Goal: Information Seeking & Learning: Learn about a topic

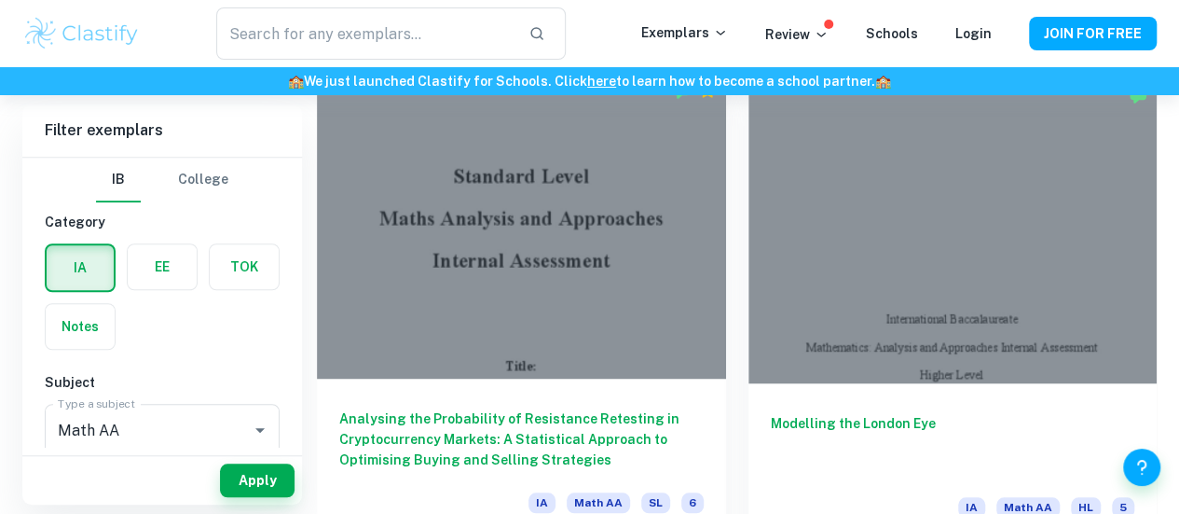
scroll to position [561, 0]
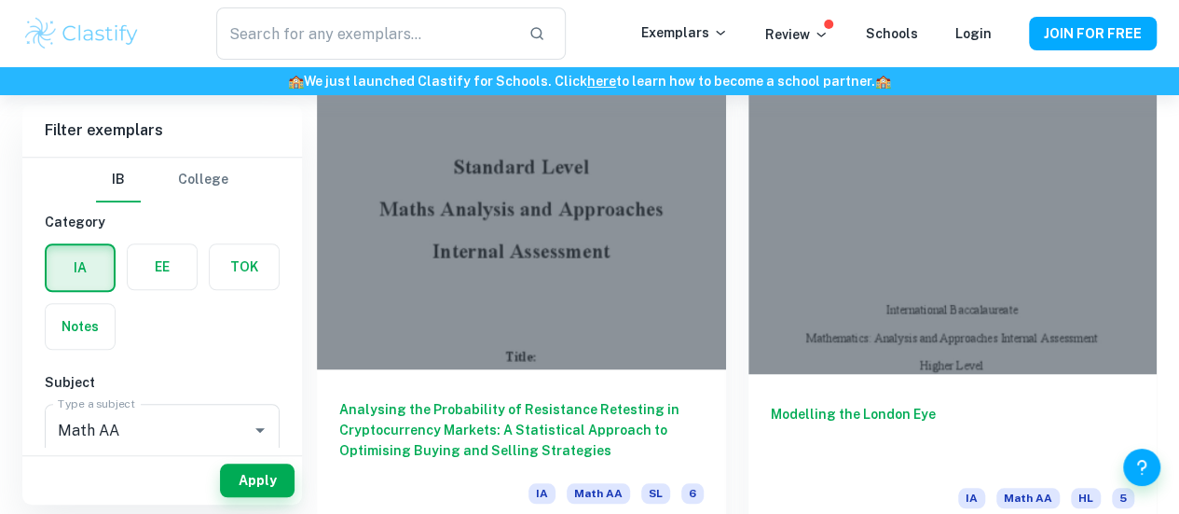
click at [471, 222] on div at bounding box center [521, 215] width 409 height 307
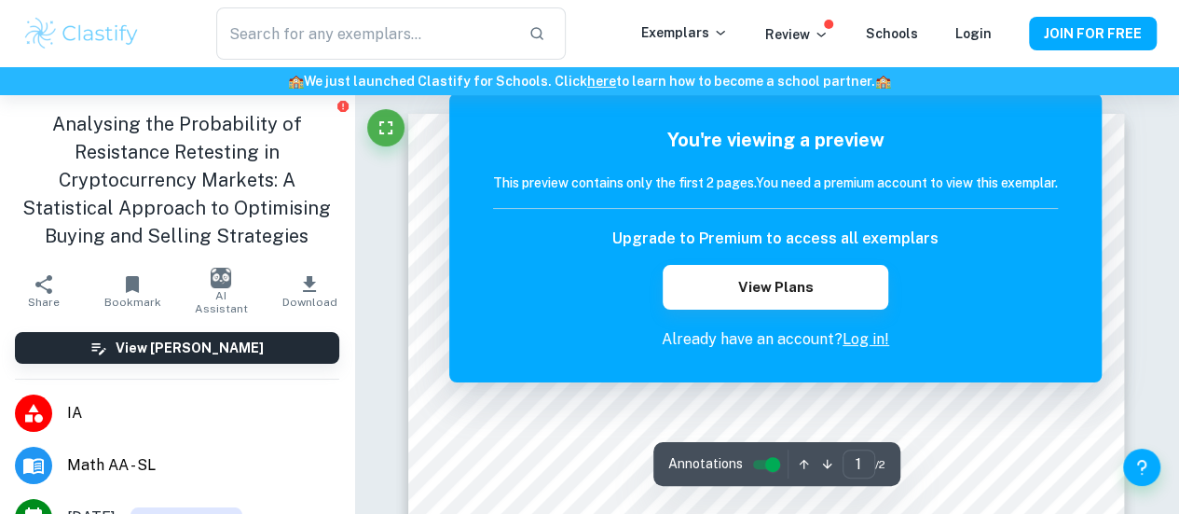
click at [895, 376] on div "You're viewing a preview This preview contains only the first 2 pages. You need…" at bounding box center [775, 237] width 652 height 289
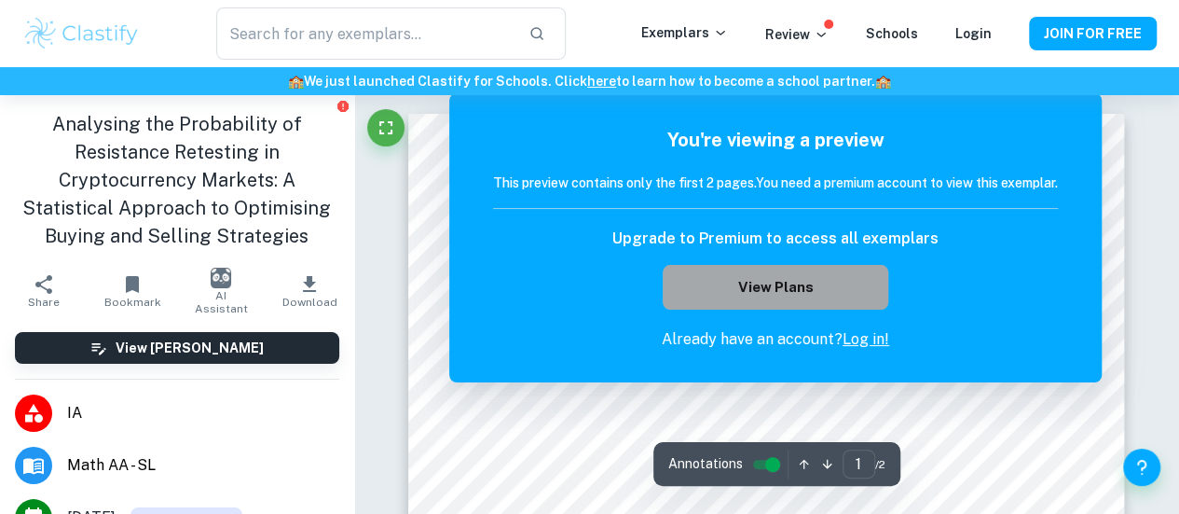
click at [846, 276] on button "View Plans" at bounding box center [776, 287] width 226 height 45
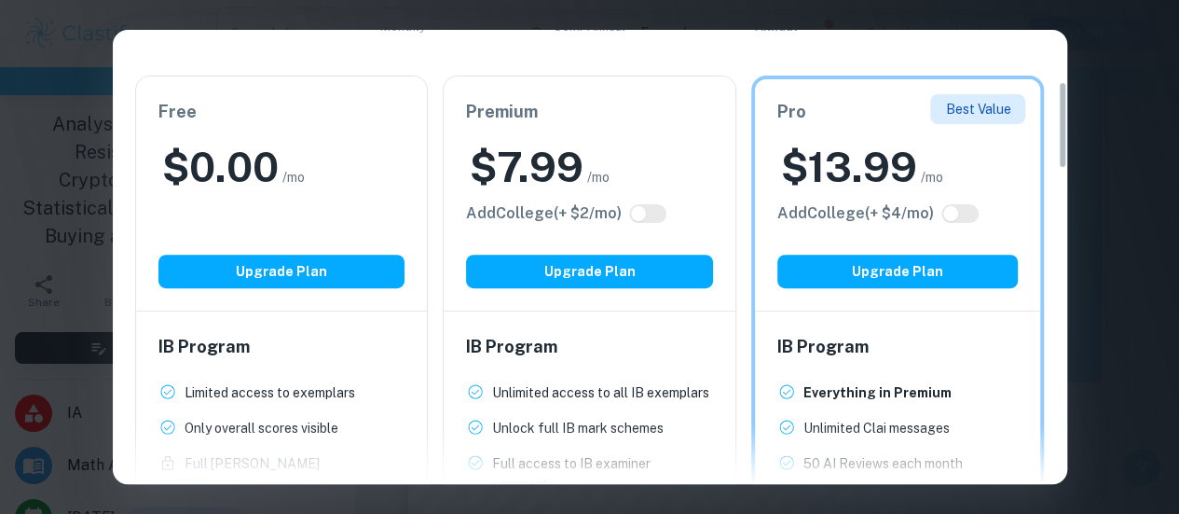
scroll to position [267, 0]
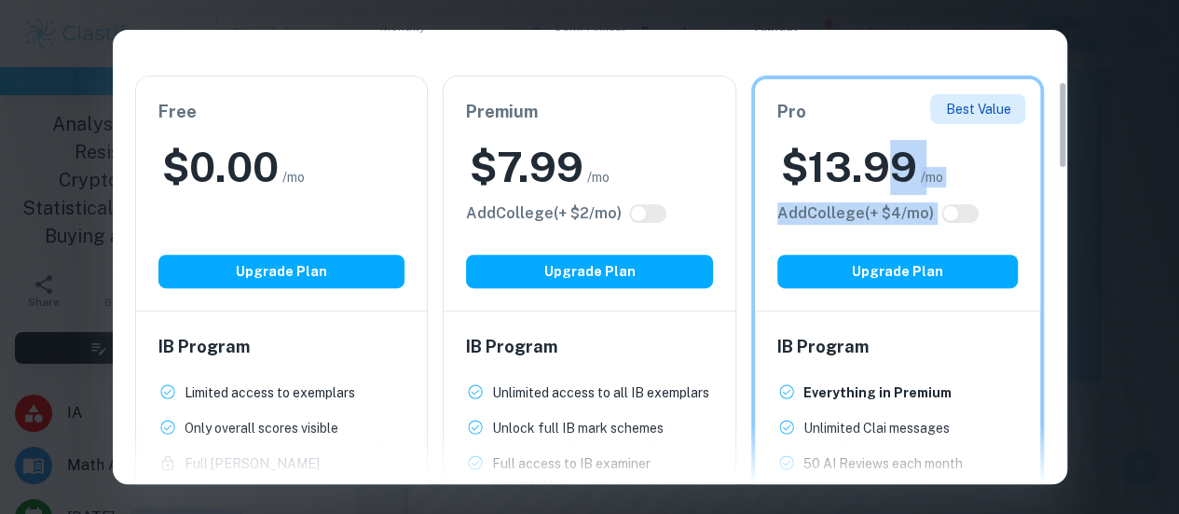
drag, startPoint x: 775, startPoint y: 323, endPoint x: 923, endPoint y: 146, distance: 230.3
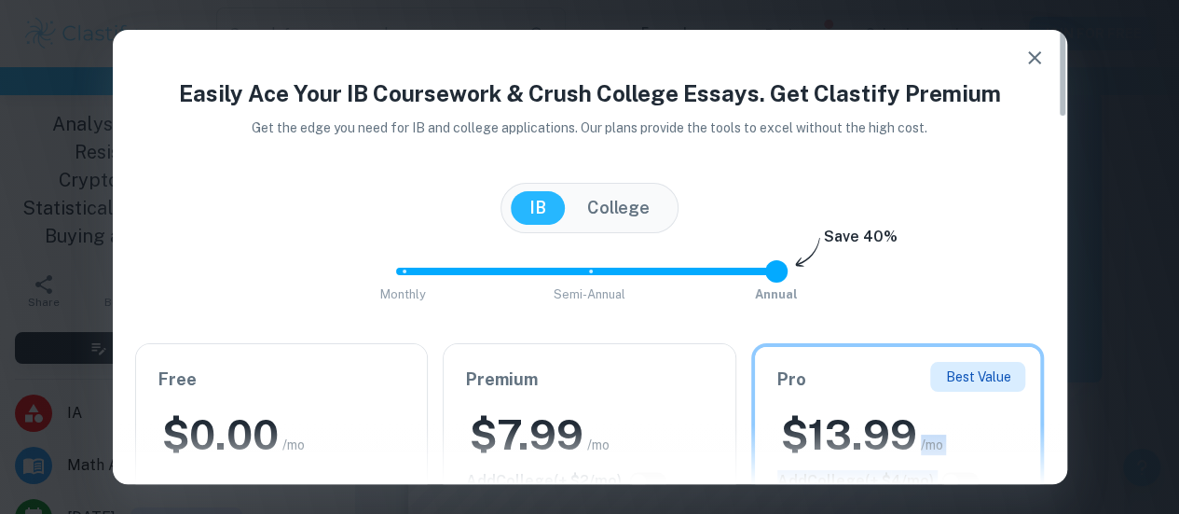
scroll to position [0, 0]
click at [1023, 55] on icon "button" at bounding box center [1034, 58] width 22 height 22
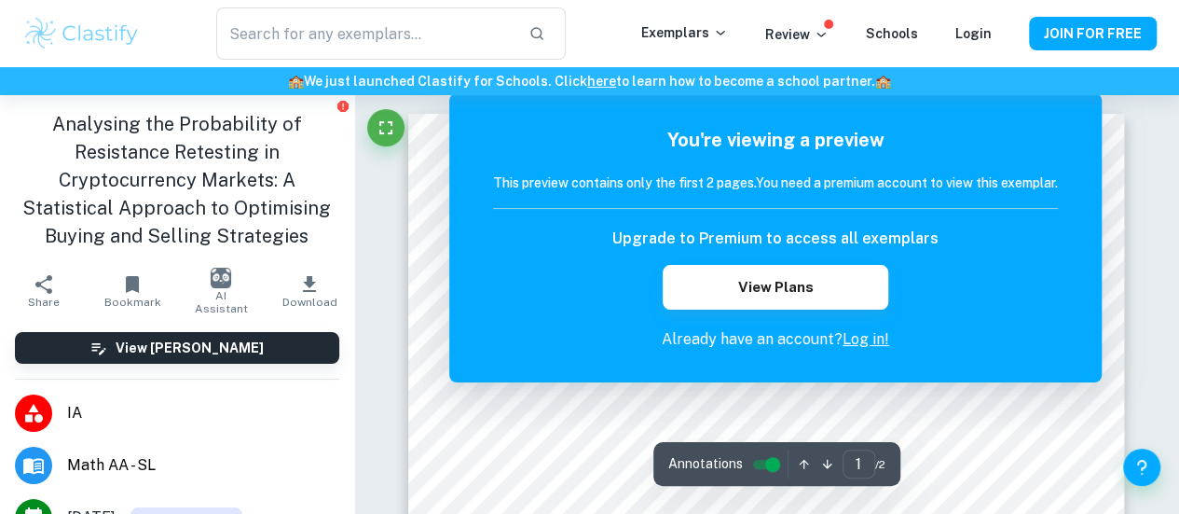
scroll to position [2, 0]
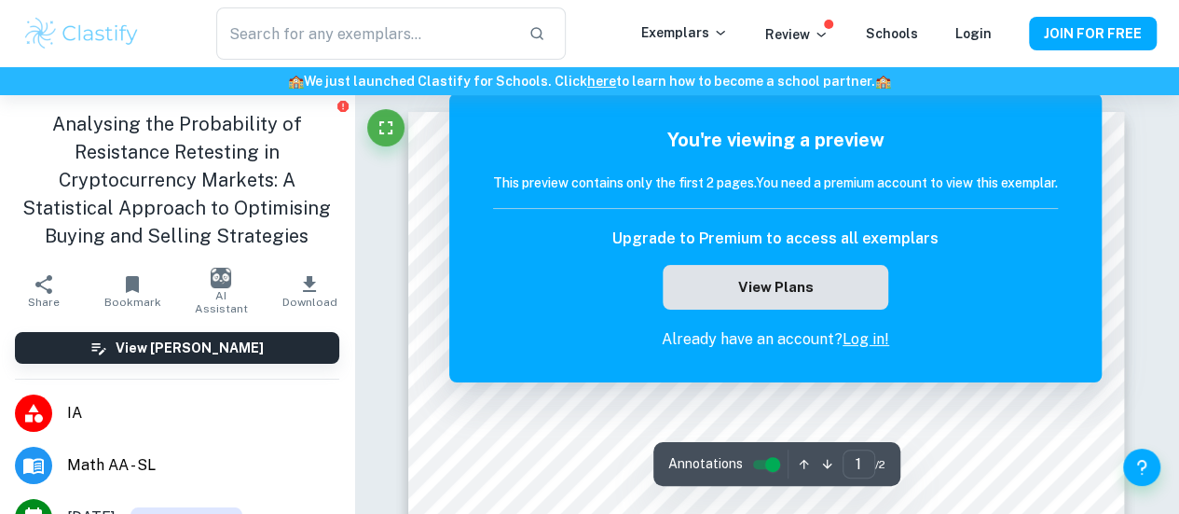
click at [820, 295] on button "View Plans" at bounding box center [776, 287] width 226 height 45
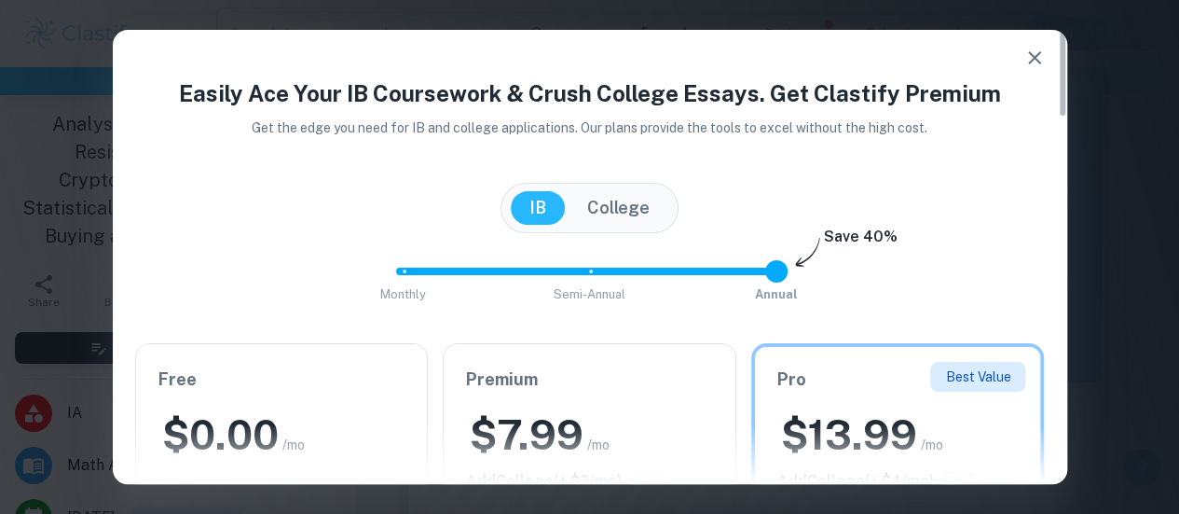
click at [189, 382] on h6 "Free" at bounding box center [281, 379] width 247 height 26
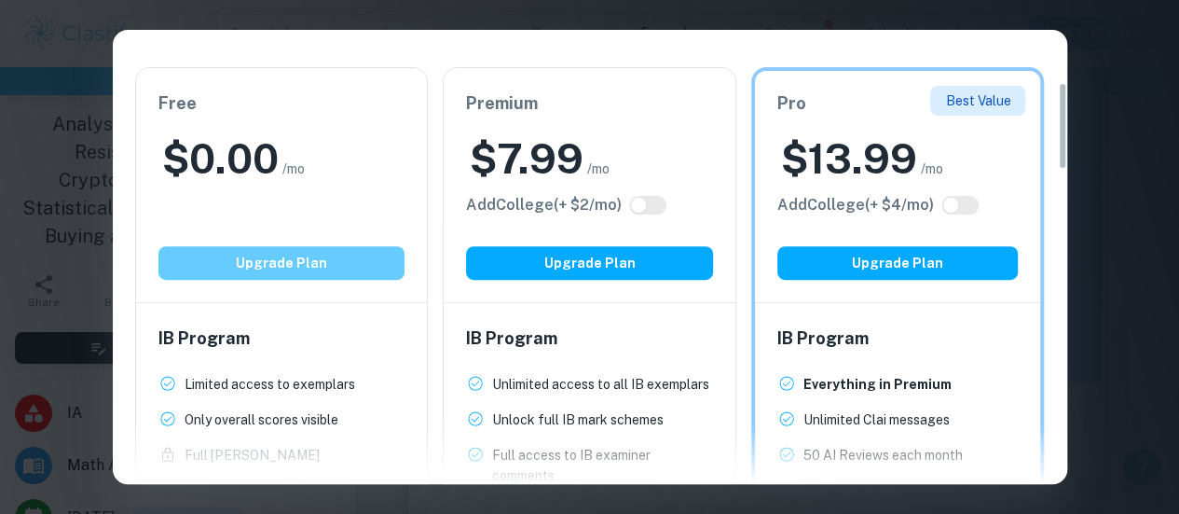
scroll to position [278, 0]
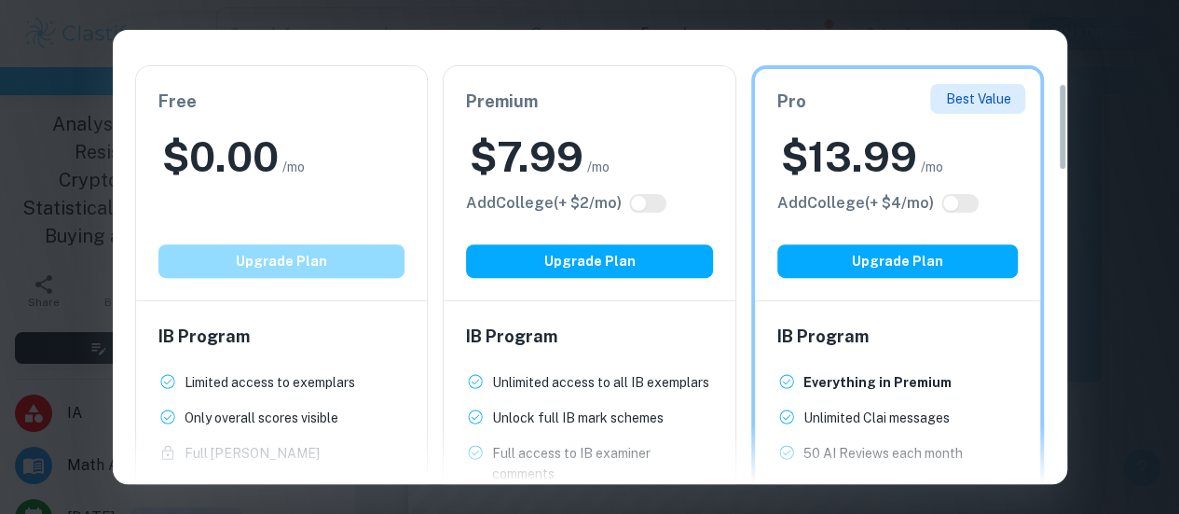
click at [344, 272] on button "Upgrade Plan" at bounding box center [281, 261] width 247 height 34
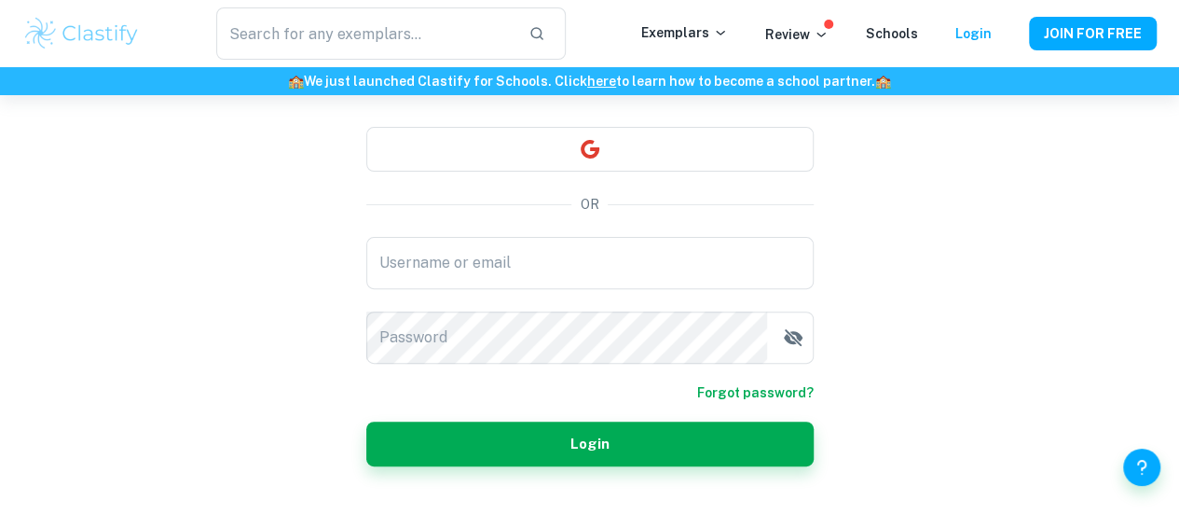
scroll to position [199, 0]
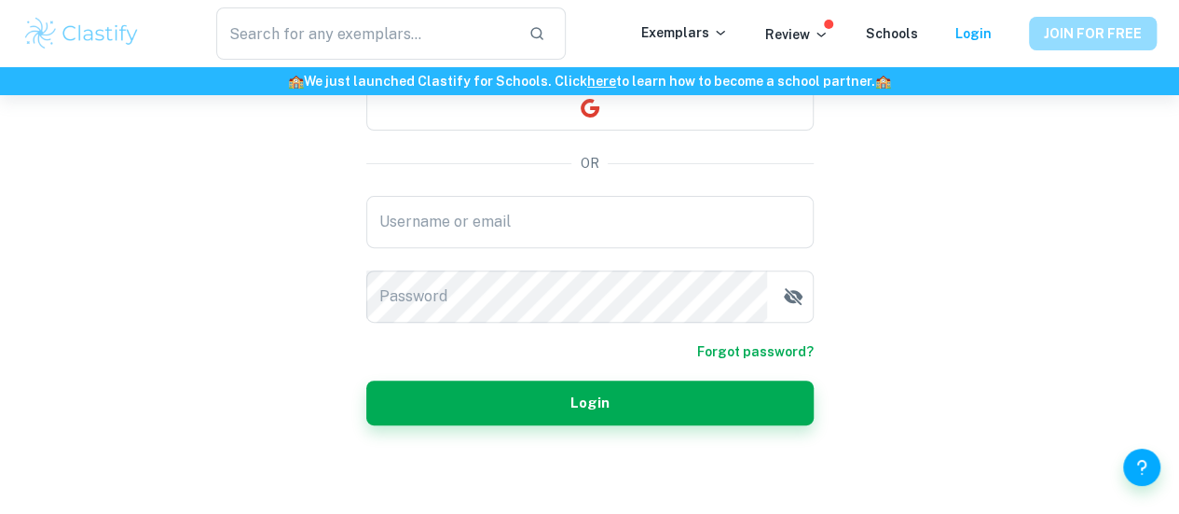
click at [1122, 26] on button "JOIN FOR FREE" at bounding box center [1093, 34] width 128 height 34
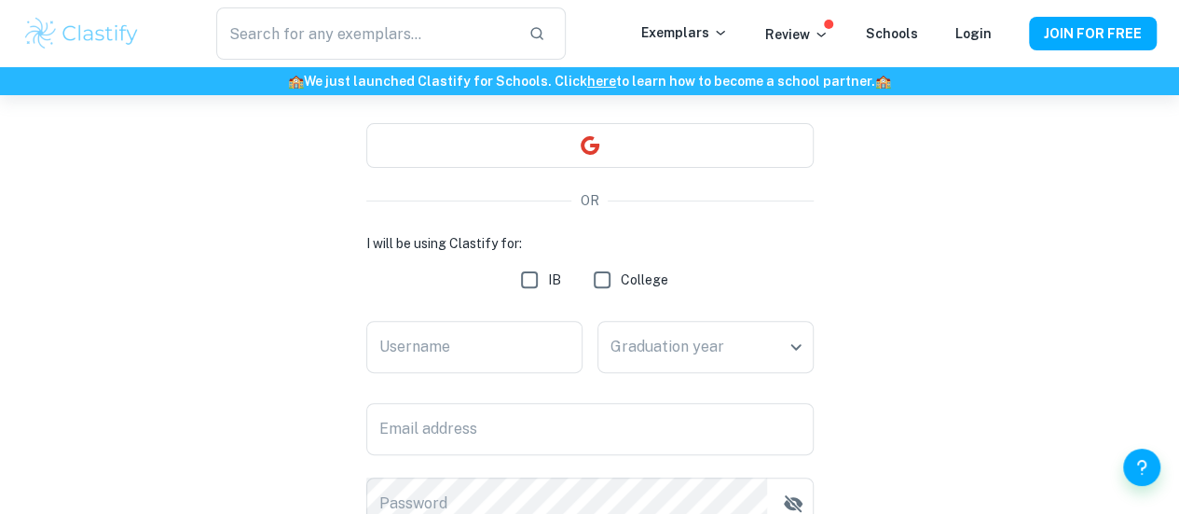
scroll to position [167, 0]
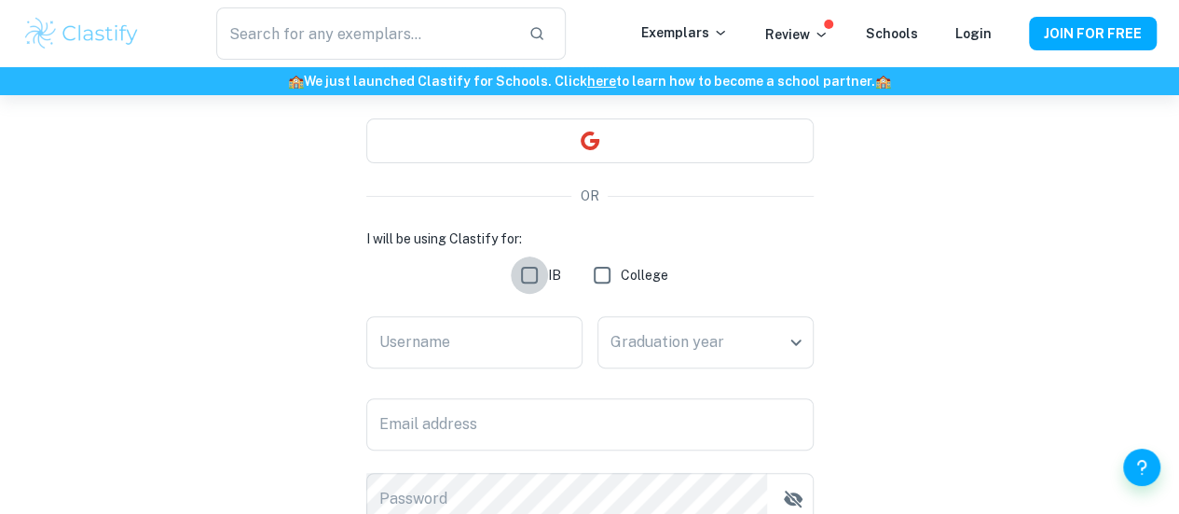
click at [528, 266] on input "IB" at bounding box center [529, 274] width 37 height 37
checkbox input "true"
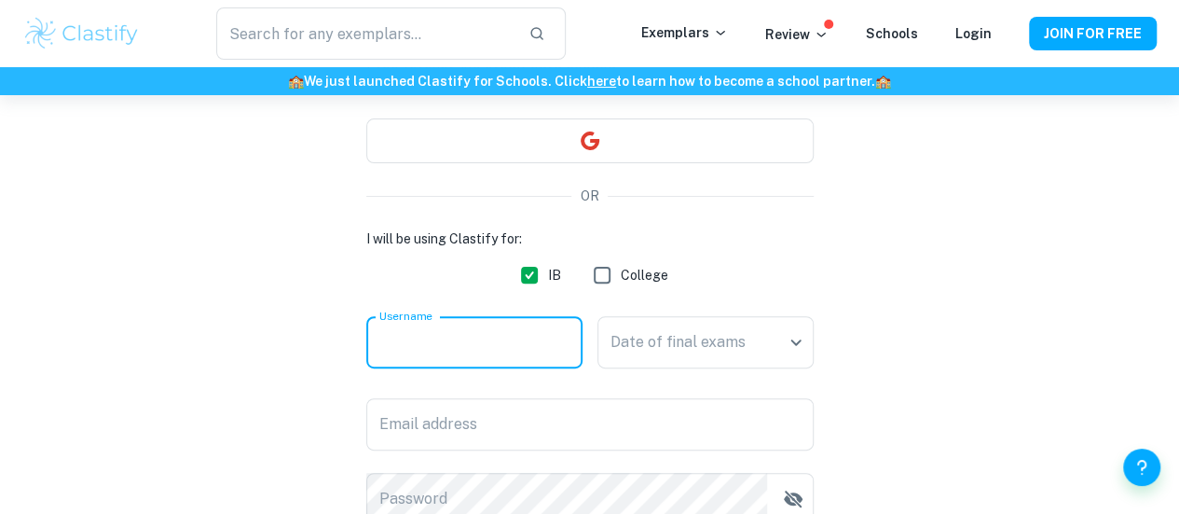
click at [494, 338] on input "Username" at bounding box center [474, 342] width 216 height 52
type input "neilla"
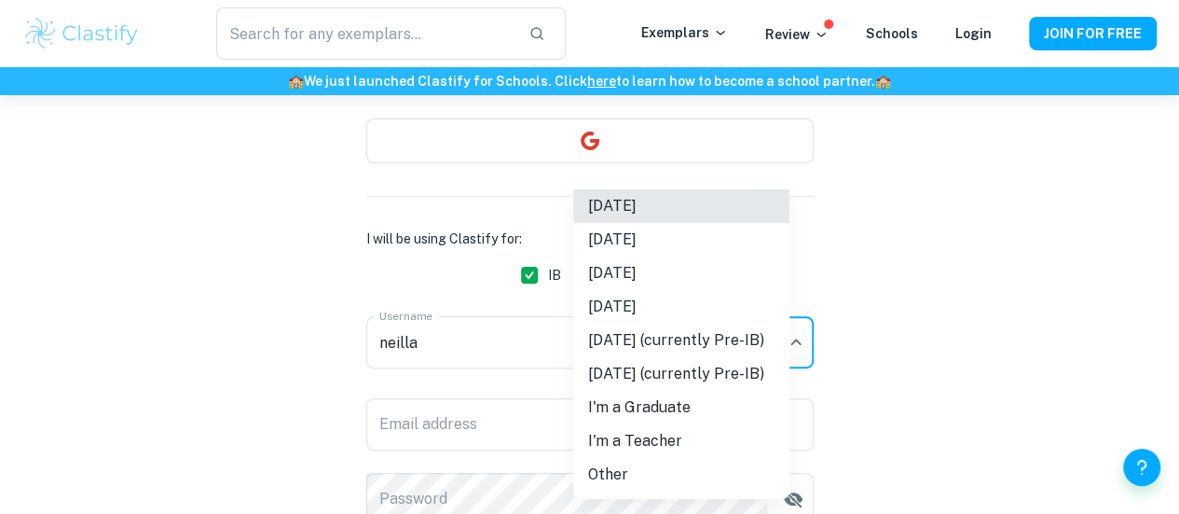
click at [632, 331] on body "We value your privacy We use cookies to enhance your browsing experience, serve…" at bounding box center [589, 185] width 1179 height 514
click at [711, 267] on li "[DATE]" at bounding box center [681, 273] width 216 height 34
type input "M26"
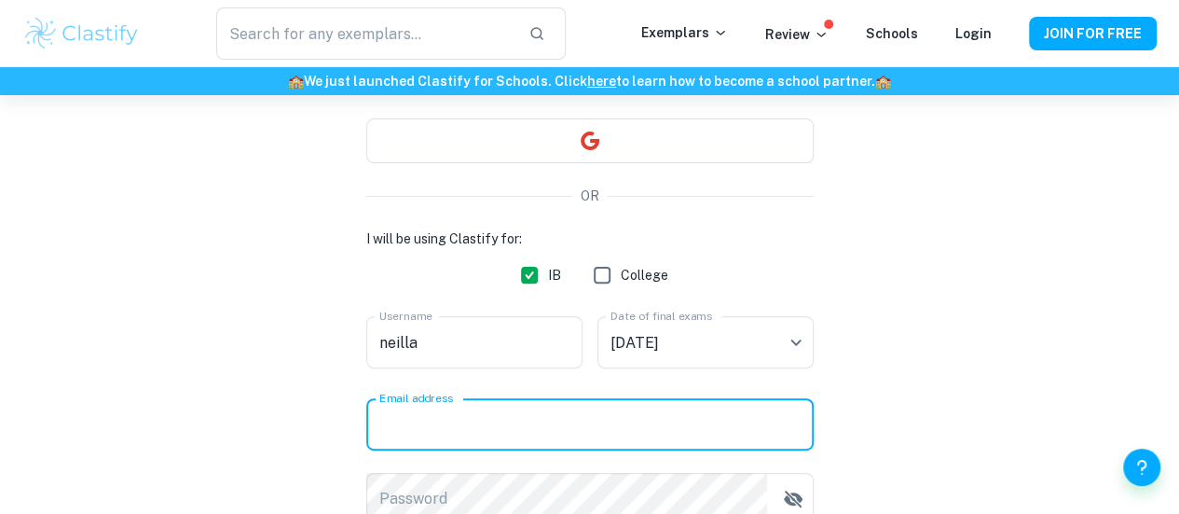
click at [491, 423] on input "Email address" at bounding box center [589, 424] width 447 height 52
type input "[EMAIL_ADDRESS][DOMAIN_NAME]"
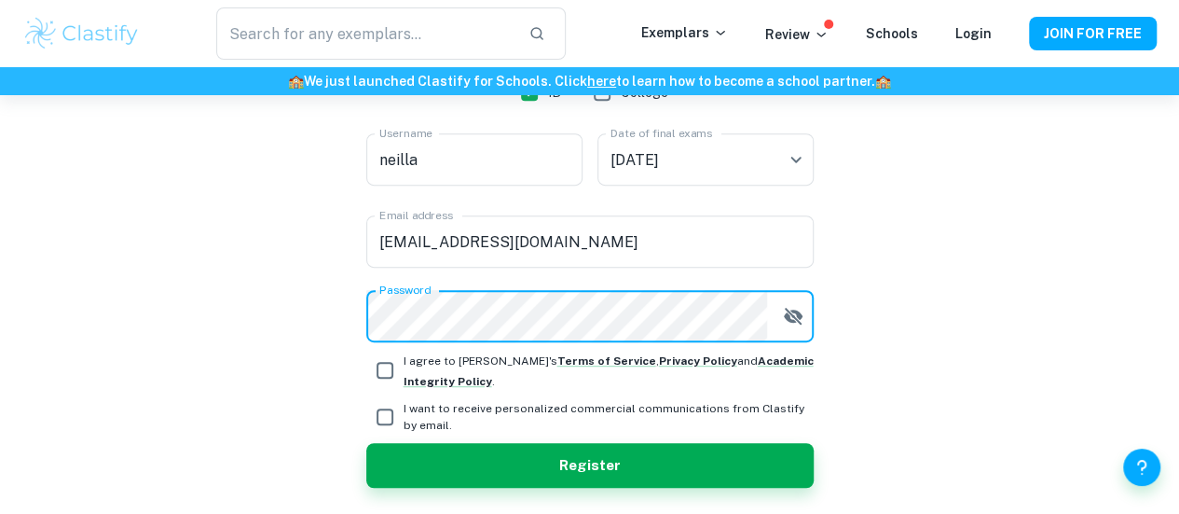
click at [301, 281] on div "Create a Clastify account Free forever. No credit card needed. OR I will be usi…" at bounding box center [589, 161] width 1134 height 831
click at [311, 288] on div "Create a Clastify account Free forever. No credit card needed. OR I will be usi…" at bounding box center [589, 161] width 1134 height 831
click at [802, 331] on button "button" at bounding box center [792, 315] width 37 height 37
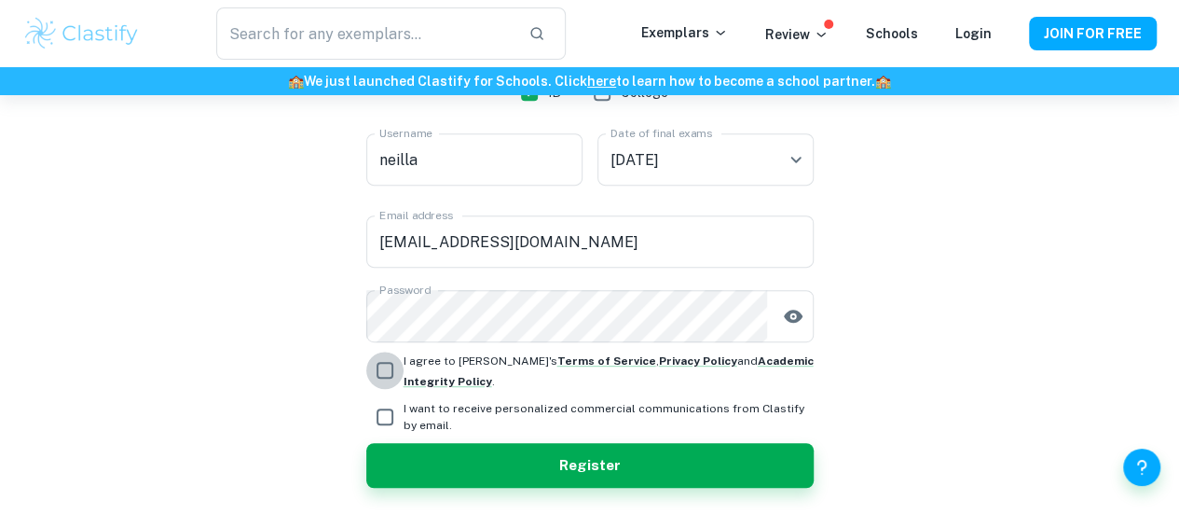
click at [399, 370] on input "I agree to [PERSON_NAME]'s Terms of Service , Privacy Policy and Academic Integ…" at bounding box center [384, 369] width 37 height 37
checkbox input "true"
click at [437, 437] on div "I will be using Clastify for: IB College Username [PERSON_NAME] Username Date o…" at bounding box center [589, 267] width 447 height 442
click at [488, 434] on label "I want to receive personalized commercial communications from Clastify by email." at bounding box center [589, 416] width 447 height 37
click at [404, 434] on input "I want to receive personalized commercial communications from Clastify by email." at bounding box center [384, 416] width 37 height 37
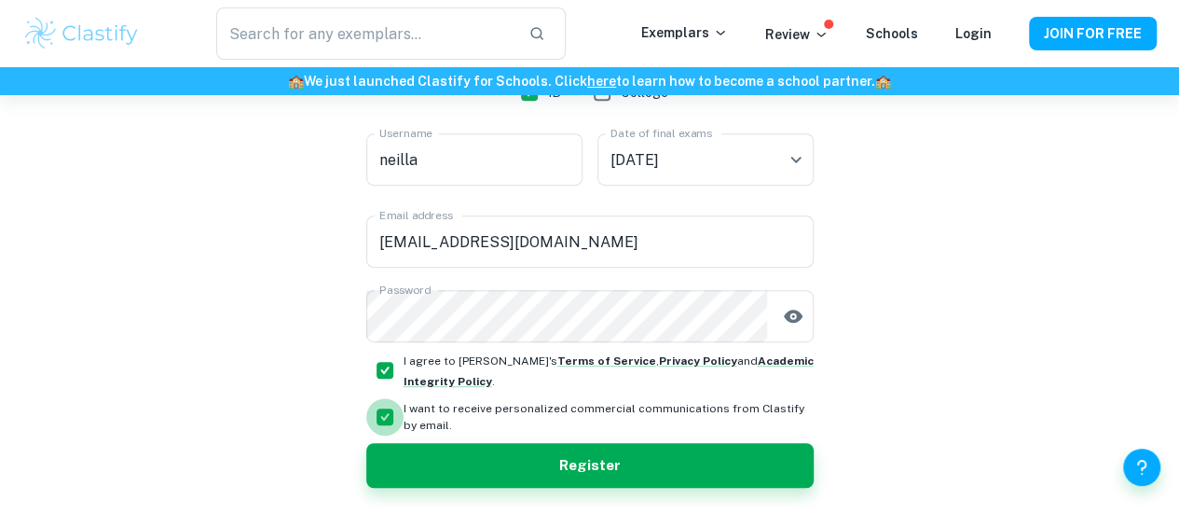
click at [391, 416] on input "I want to receive personalized commercial communications from Clastify by email." at bounding box center [384, 416] width 37 height 37
checkbox input "false"
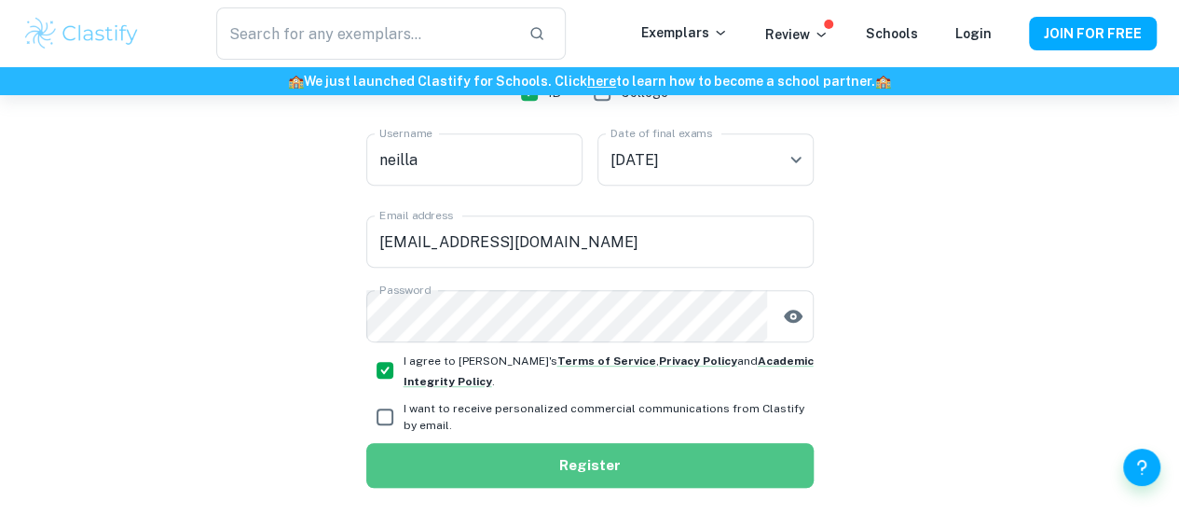
click at [516, 478] on button "Register" at bounding box center [589, 465] width 447 height 45
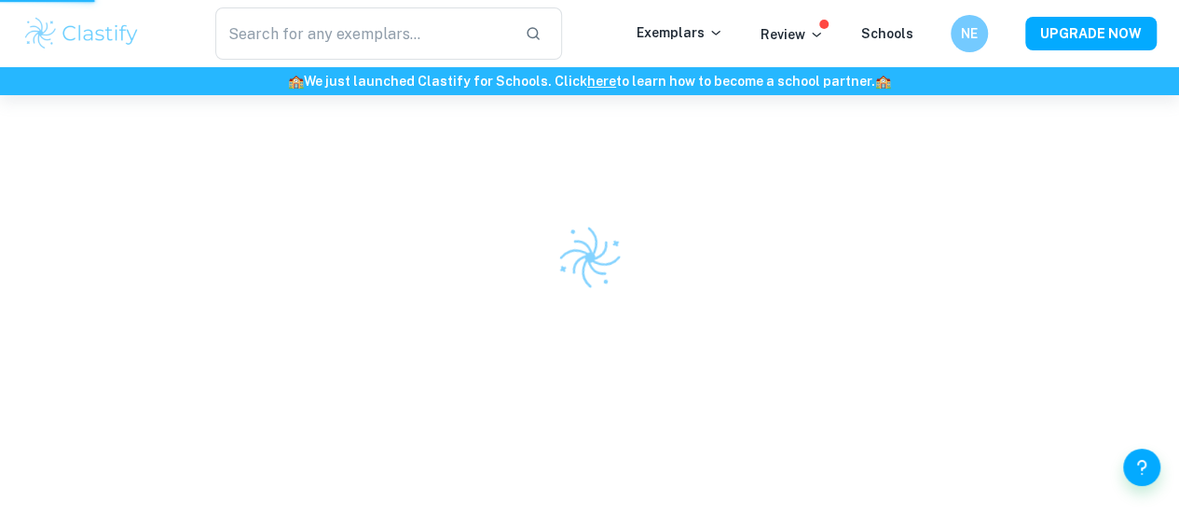
scroll to position [95, 0]
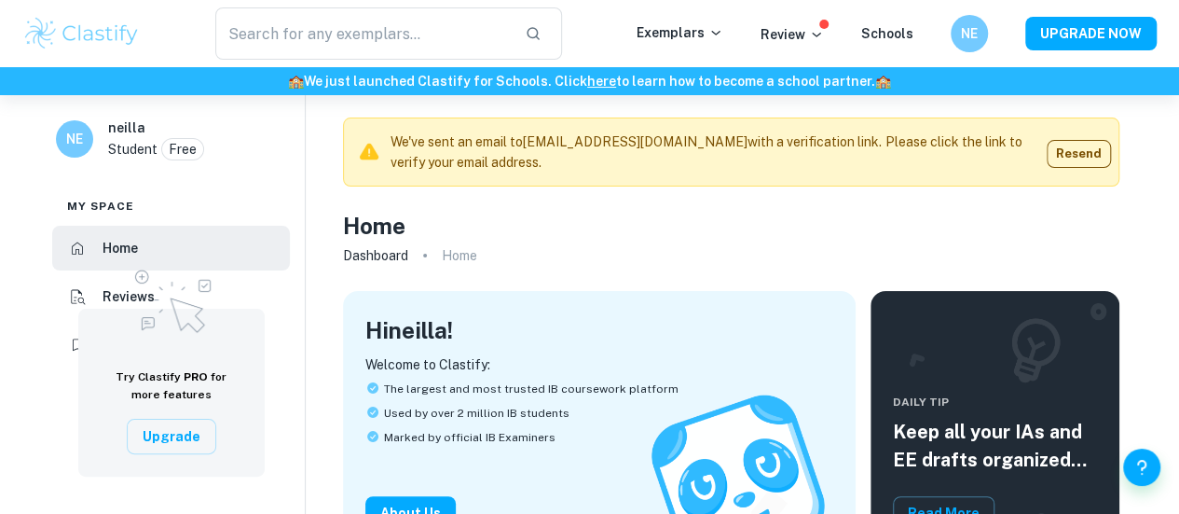
click at [709, 21] on div "​ Exemplars Review Schools NE UPGRADE NOW" at bounding box center [589, 33] width 1179 height 52
click at [708, 22] on p "Exemplars" at bounding box center [680, 32] width 87 height 21
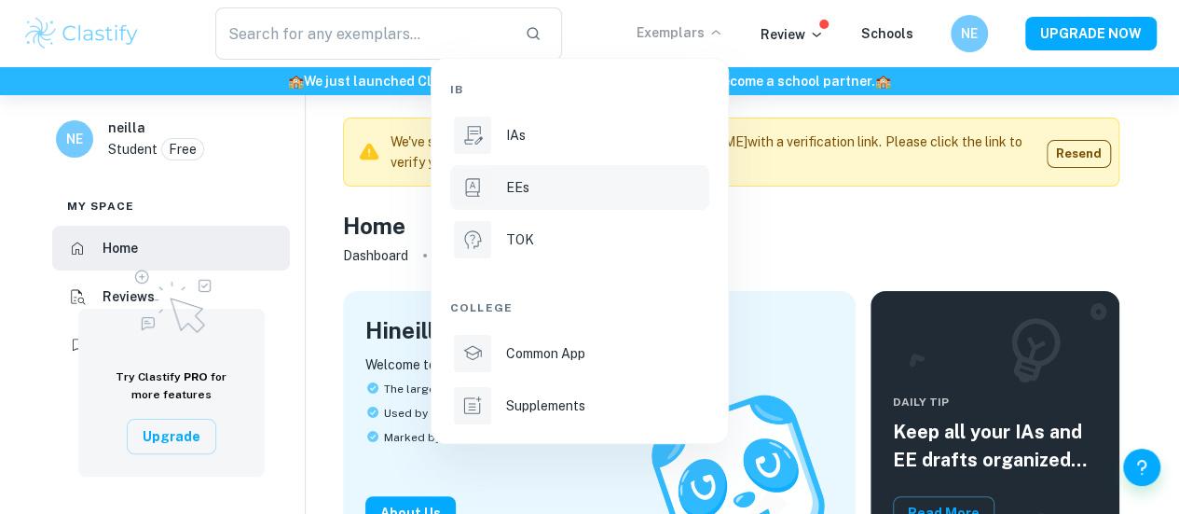
drag, startPoint x: 547, startPoint y: 144, endPoint x: 539, endPoint y: 178, distance: 35.5
click at [547, 144] on div "IAs" at bounding box center [605, 135] width 199 height 21
click at [463, 141] on icon at bounding box center [472, 135] width 24 height 24
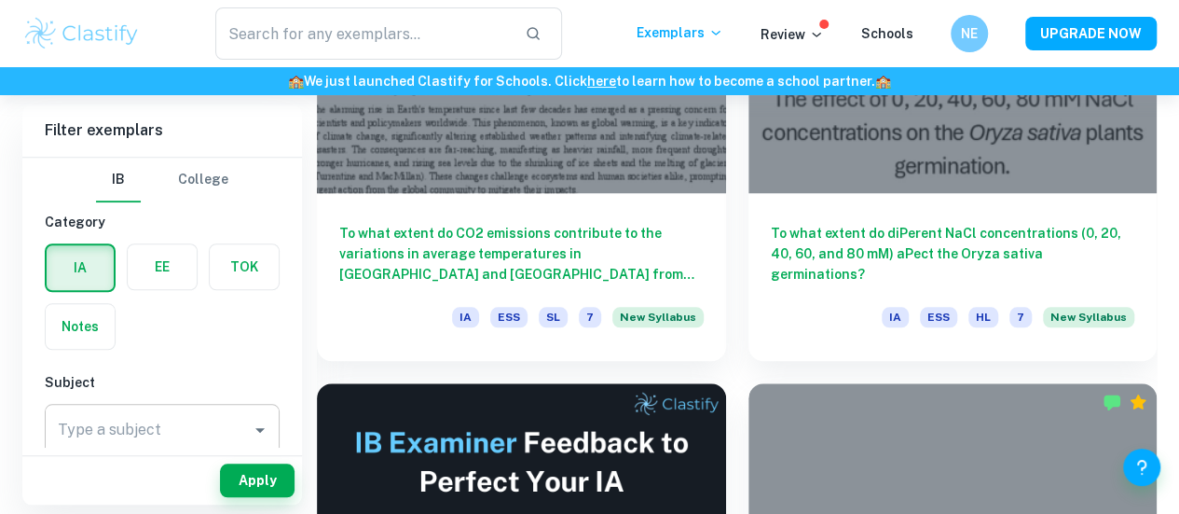
scroll to position [743, 0]
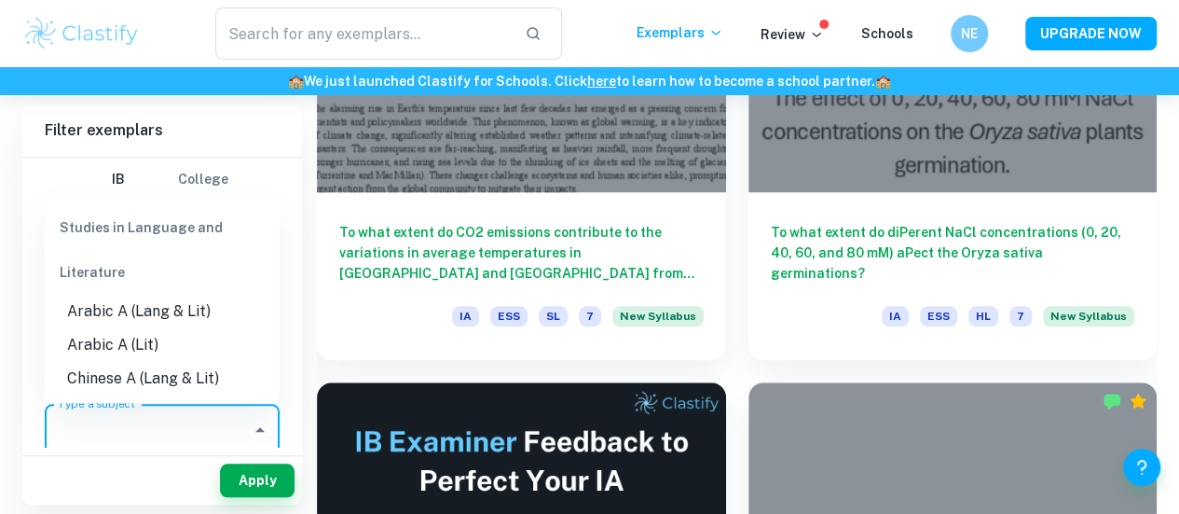
click at [240, 433] on input "Type a subject" at bounding box center [148, 429] width 190 height 35
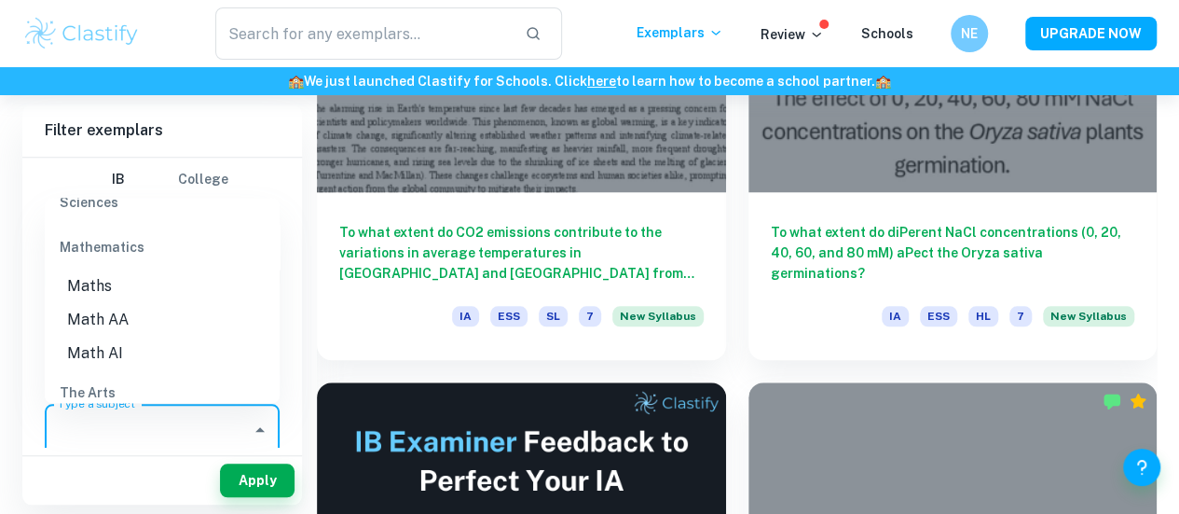
scroll to position [2514, 0]
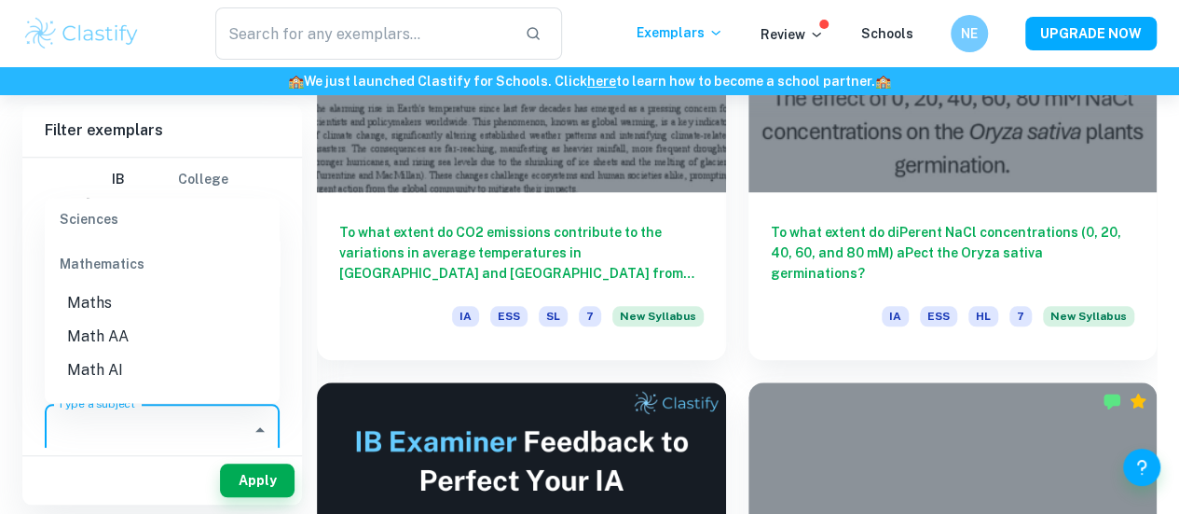
click at [122, 339] on li "Math AA" at bounding box center [162, 336] width 235 height 34
type input "Math AA"
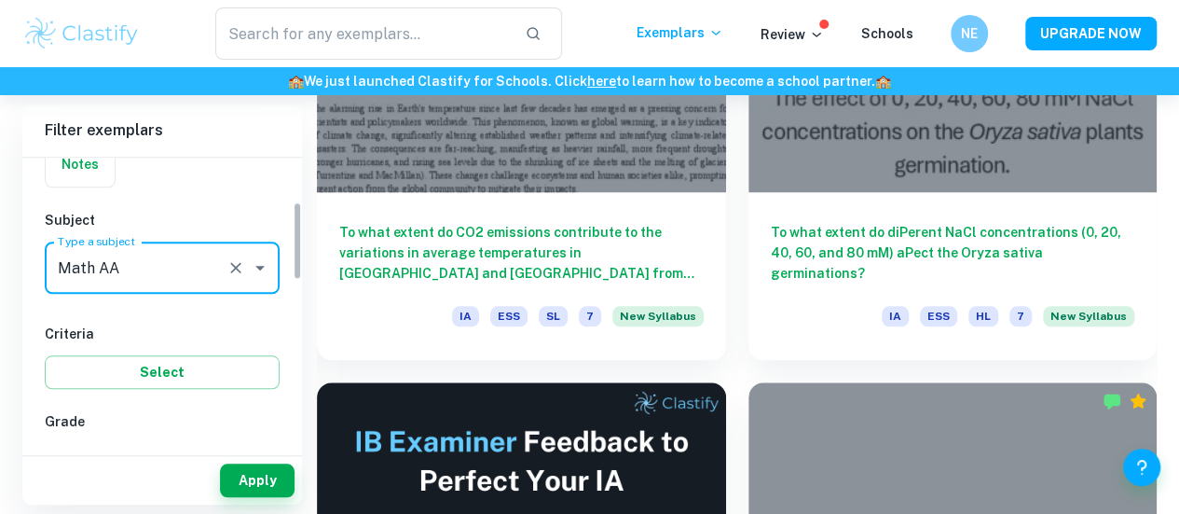
scroll to position [163, 0]
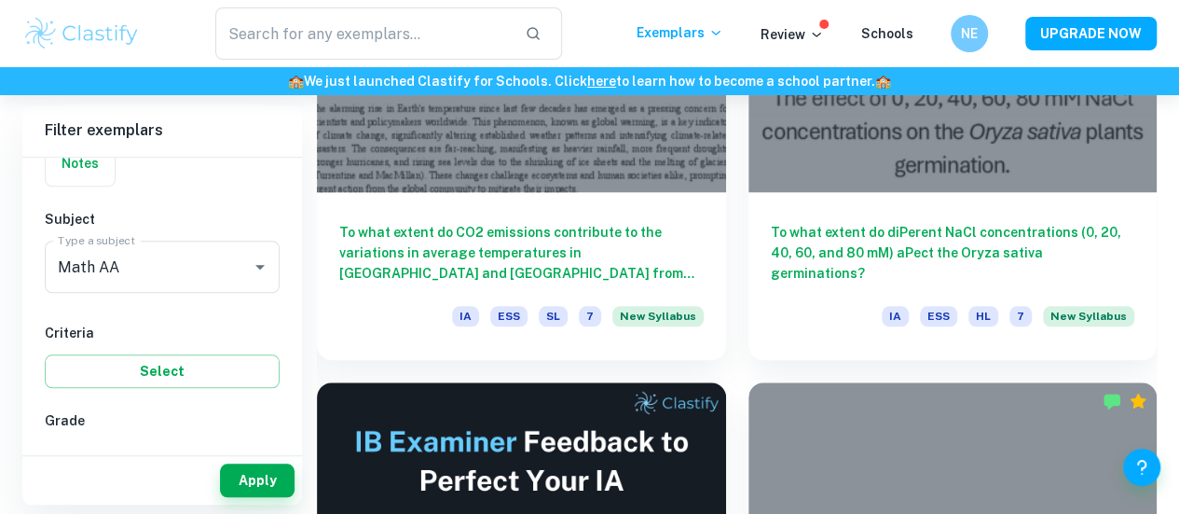
click at [185, 332] on h6 "Criteria" at bounding box center [162, 332] width 235 height 21
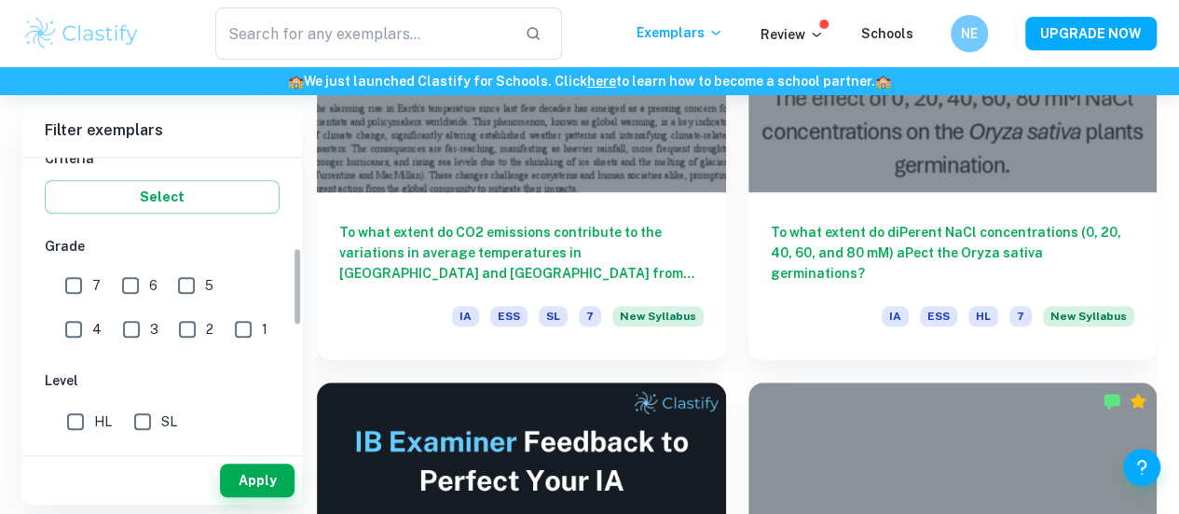
scroll to position [333, 0]
click at [84, 290] on input "7" at bounding box center [73, 289] width 37 height 37
checkbox input "true"
click at [156, 426] on input "SL" at bounding box center [142, 425] width 37 height 37
checkbox input "true"
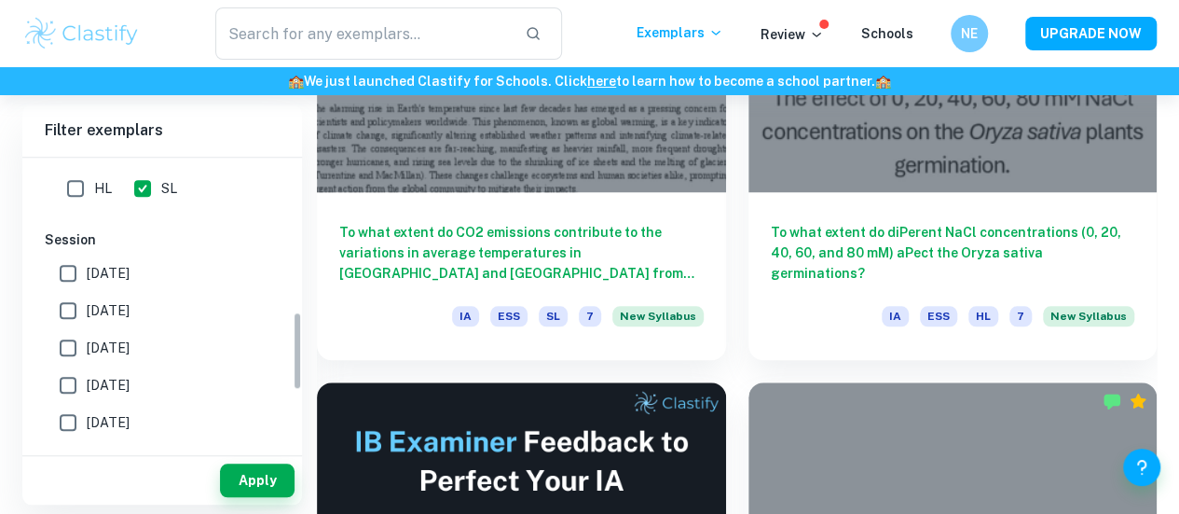
scroll to position [562, 0]
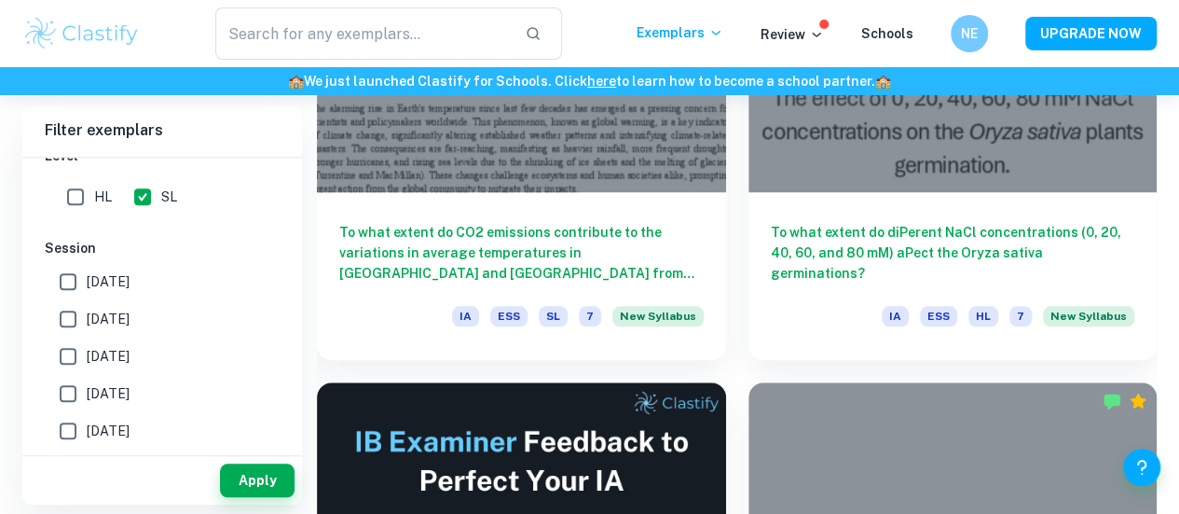
click at [107, 275] on span "[DATE]" at bounding box center [108, 281] width 43 height 21
click at [87, 275] on input "[DATE]" at bounding box center [67, 281] width 37 height 37
checkbox input "true"
click at [243, 473] on button "Apply" at bounding box center [257, 480] width 75 height 34
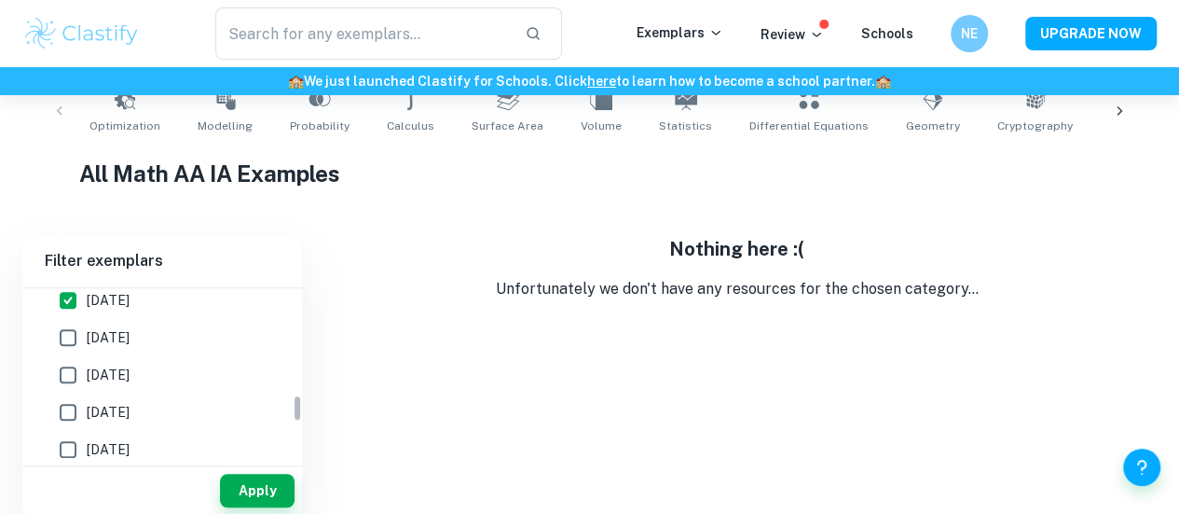
scroll to position [675, 0]
drag, startPoint x: 283, startPoint y: 432, endPoint x: 116, endPoint y: 343, distance: 189.3
click at [116, 343] on span "[DATE]" at bounding box center [108, 336] width 43 height 21
click at [87, 343] on input "[DATE]" at bounding box center [67, 336] width 37 height 37
checkbox input "true"
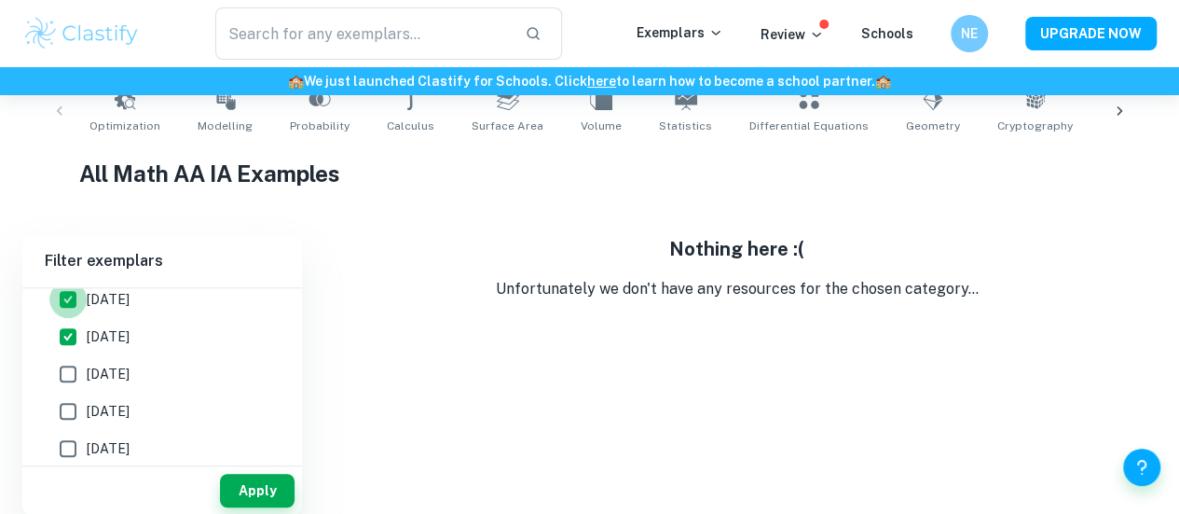
click at [63, 305] on input "[DATE]" at bounding box center [67, 299] width 37 height 37
checkbox input "false"
click at [245, 482] on button "Apply" at bounding box center [257, 490] width 75 height 34
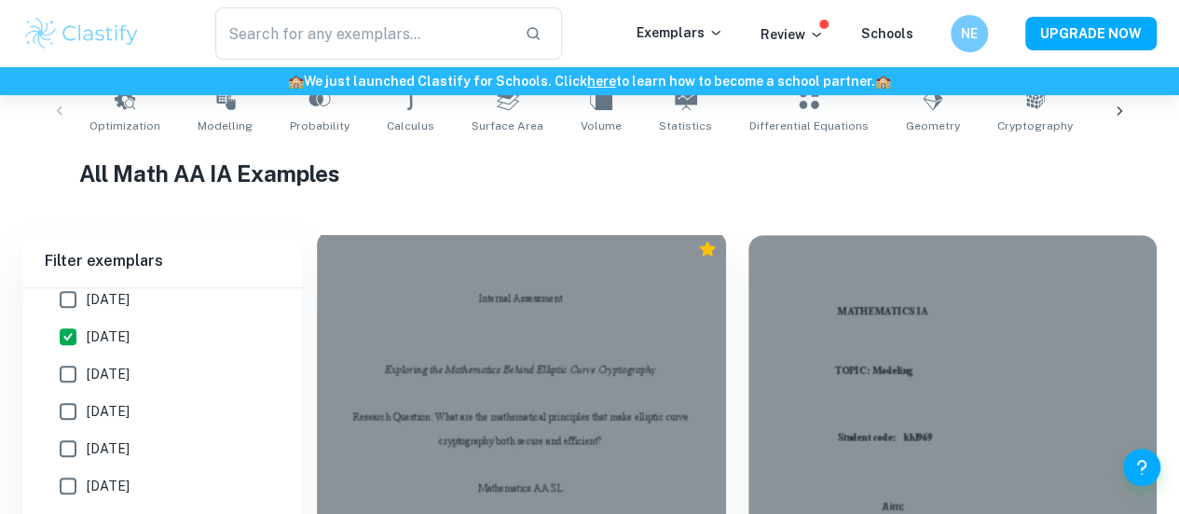
scroll to position [557, 0]
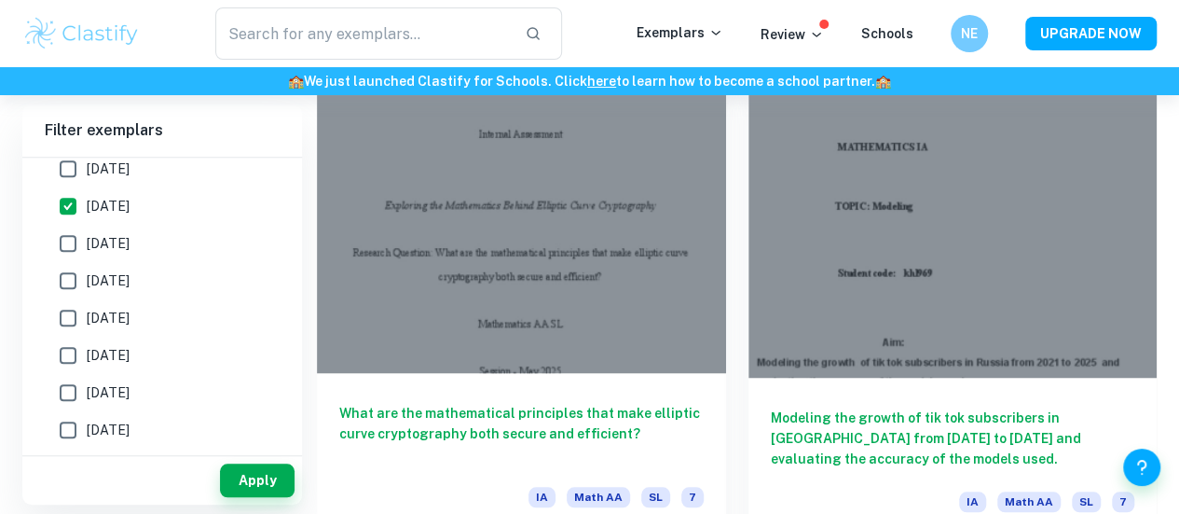
click at [527, 197] on div at bounding box center [521, 219] width 409 height 307
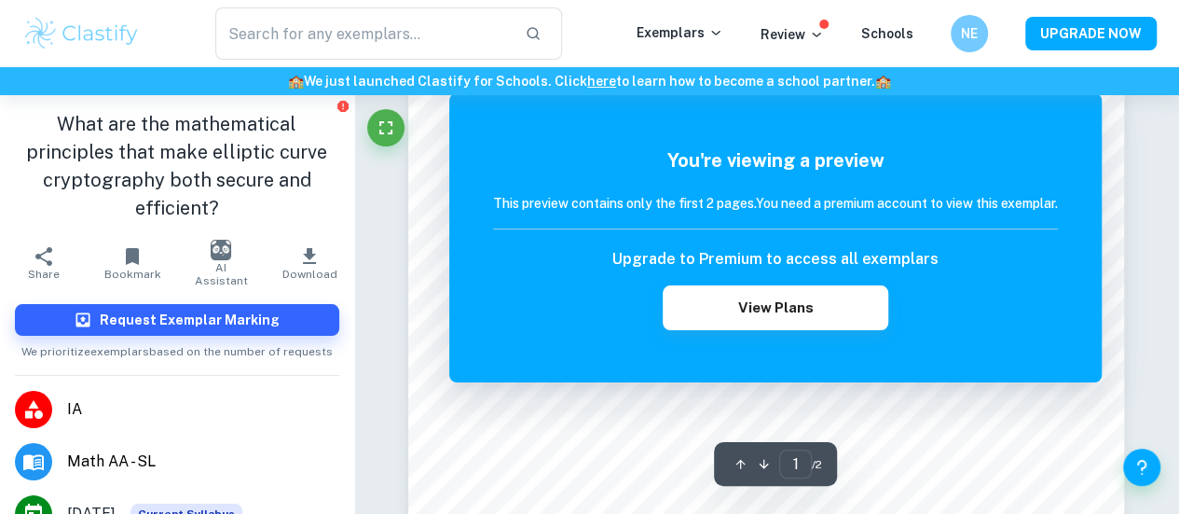
scroll to position [75, 0]
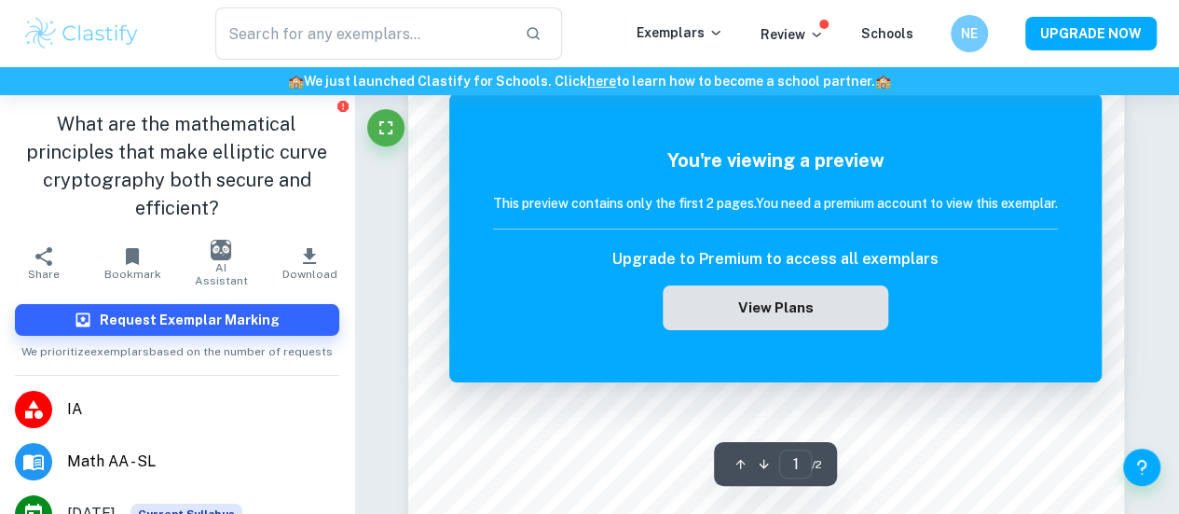
click at [851, 296] on button "View Plans" at bounding box center [776, 307] width 226 height 45
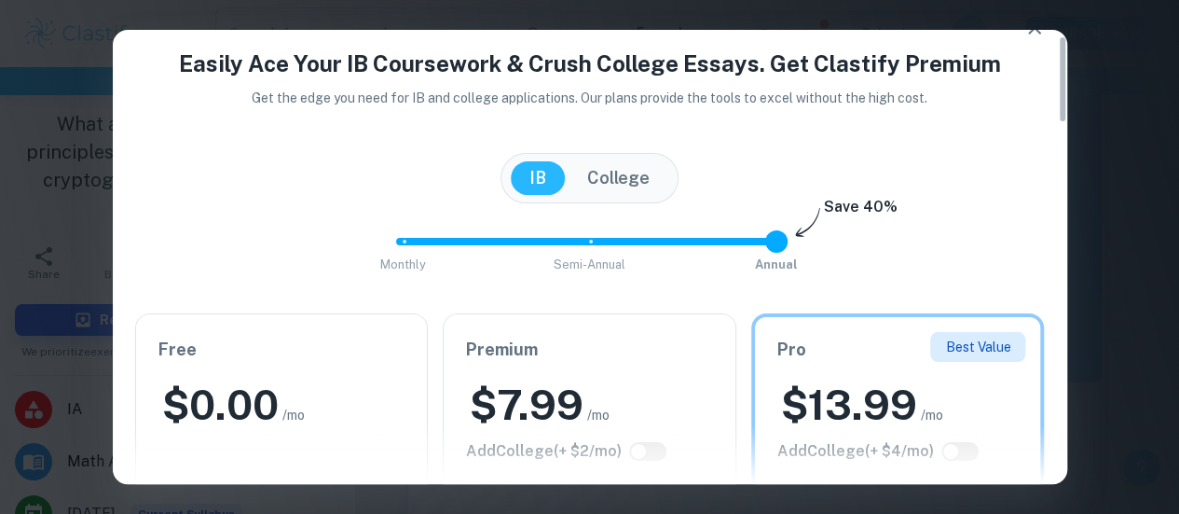
scroll to position [0, 0]
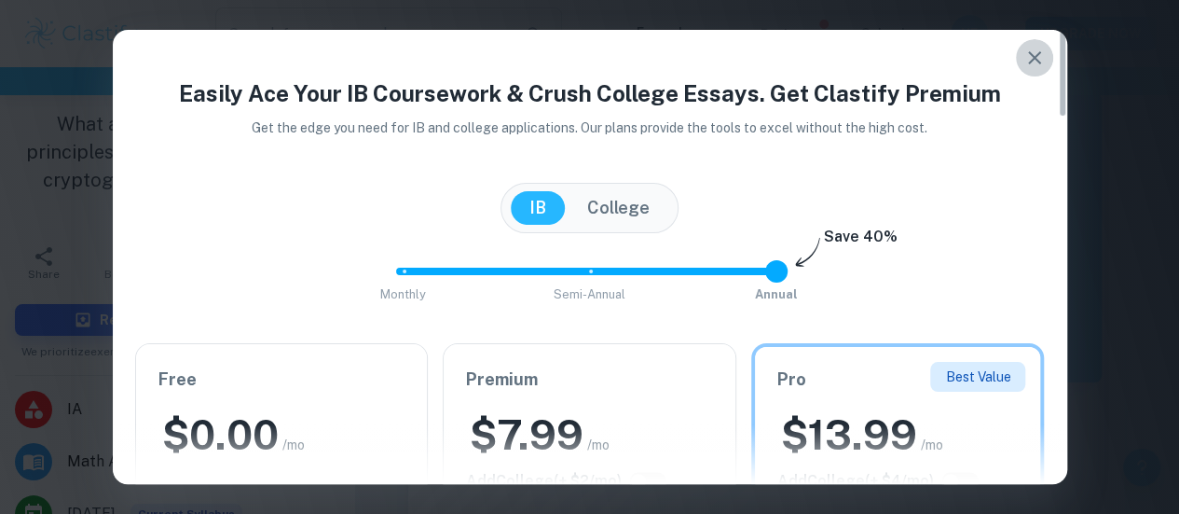
click at [1029, 62] on icon "button" at bounding box center [1034, 57] width 13 height 13
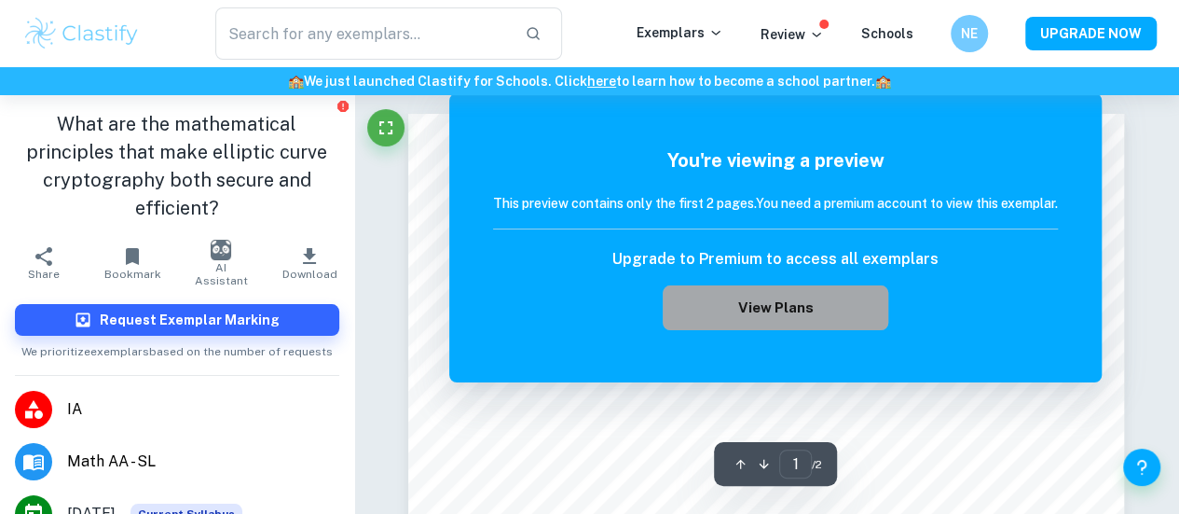
click at [724, 299] on button "View Plans" at bounding box center [776, 307] width 226 height 45
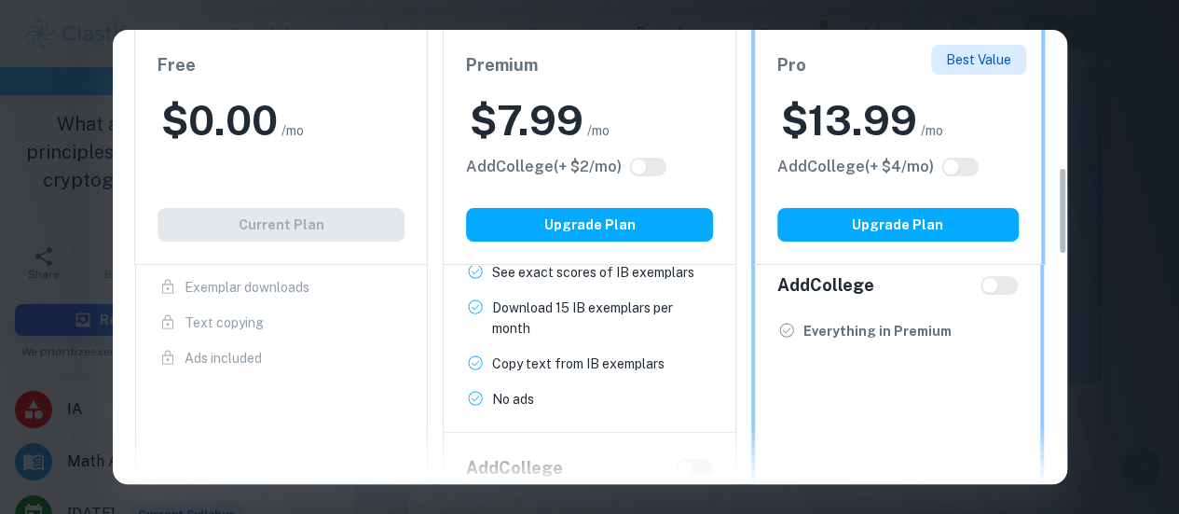
scroll to position [740, 0]
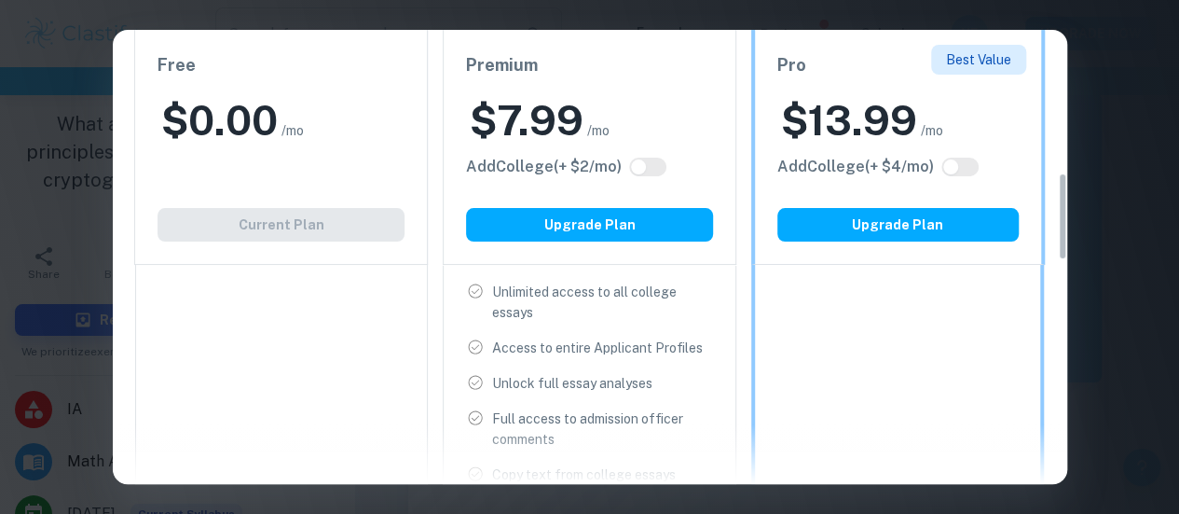
click at [369, 176] on div "Free $ 0.00 /mo Add College (+ $ 2 /mo) Current Plan" at bounding box center [281, 147] width 294 height 235
click at [1112, 87] on div "Easily Ace Your IB Coursework & Crush College Essays. Get Clastify Premium Get …" at bounding box center [589, 257] width 1179 height 514
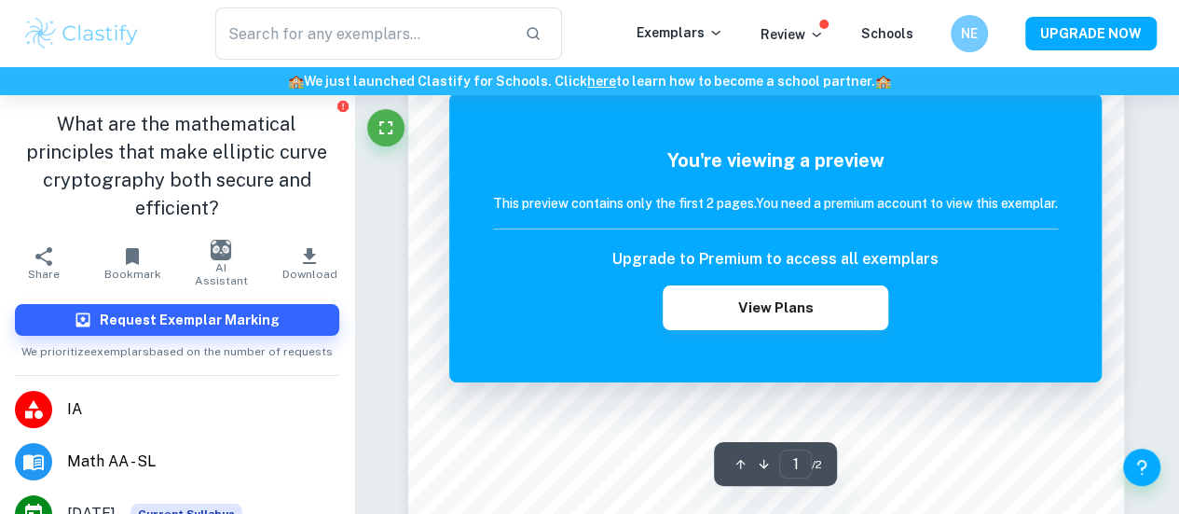
scroll to position [0, 0]
click at [1089, 97] on div "You're viewing a preview This preview contains only the first 2 pages. You need…" at bounding box center [775, 237] width 652 height 289
click at [390, 122] on icon "Fullscreen" at bounding box center [385, 127] width 13 height 13
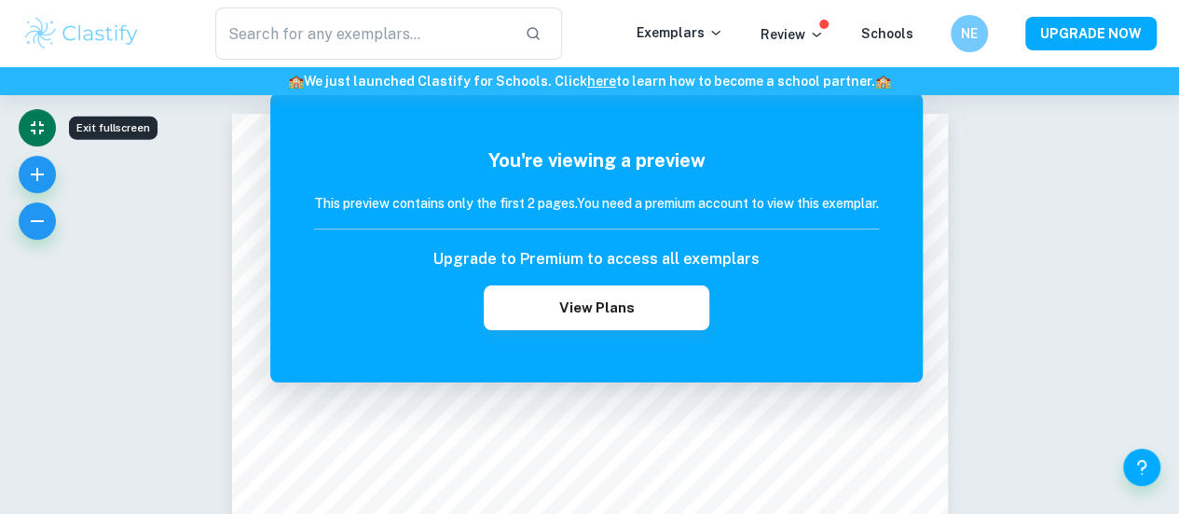
click at [600, 81] on link "here" at bounding box center [601, 81] width 29 height 15
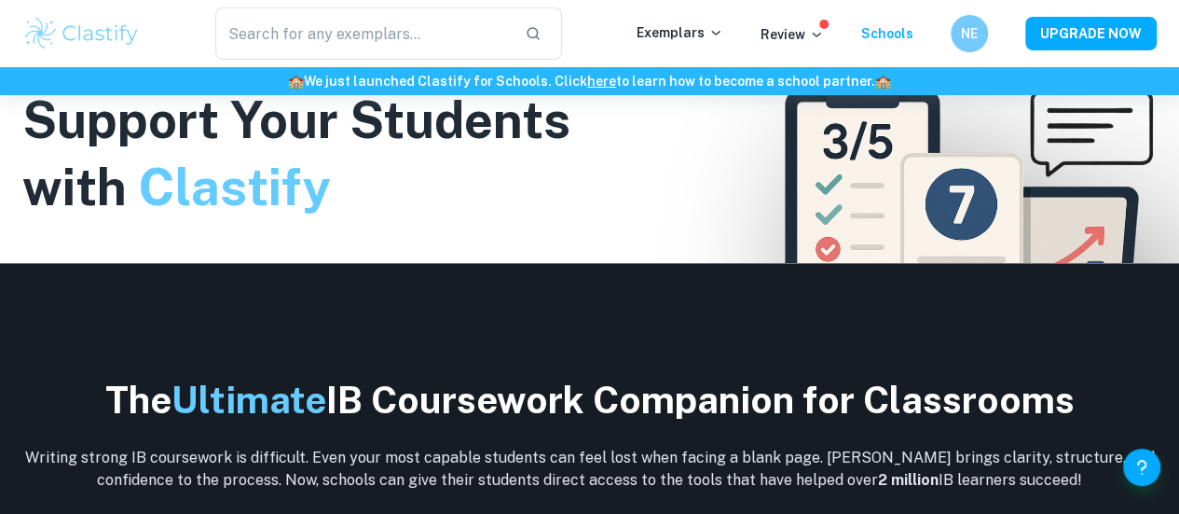
scroll to position [350, 0]
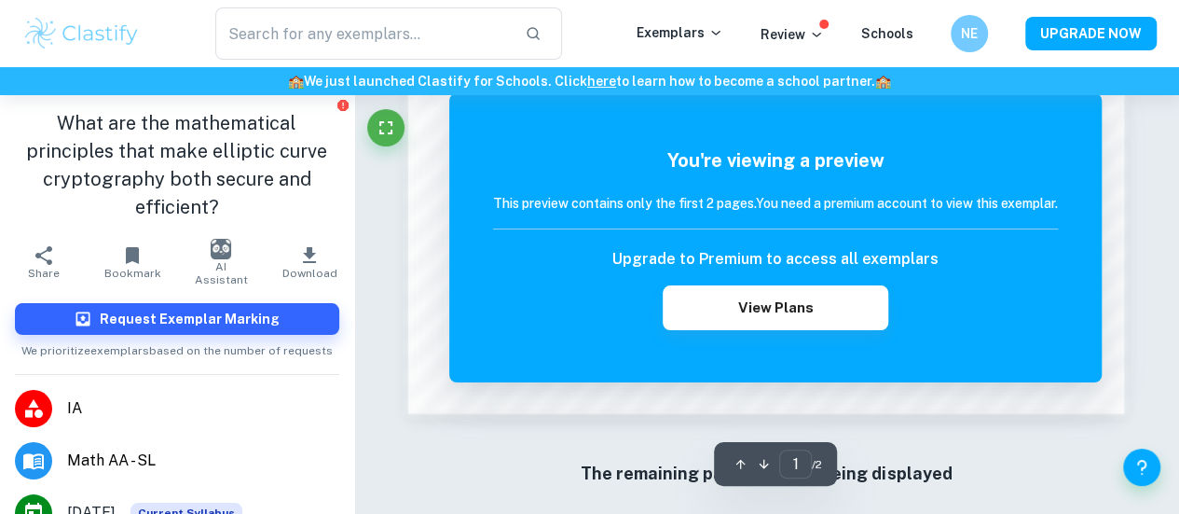
scroll to position [1758, 0]
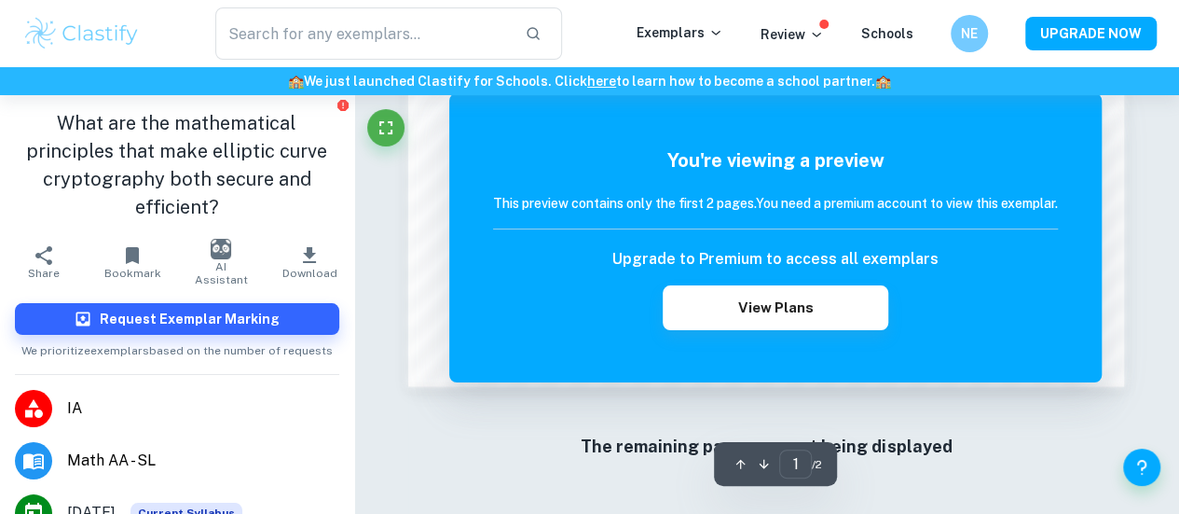
click at [826, 459] on div "1 ​ / 2" at bounding box center [775, 464] width 123 height 44
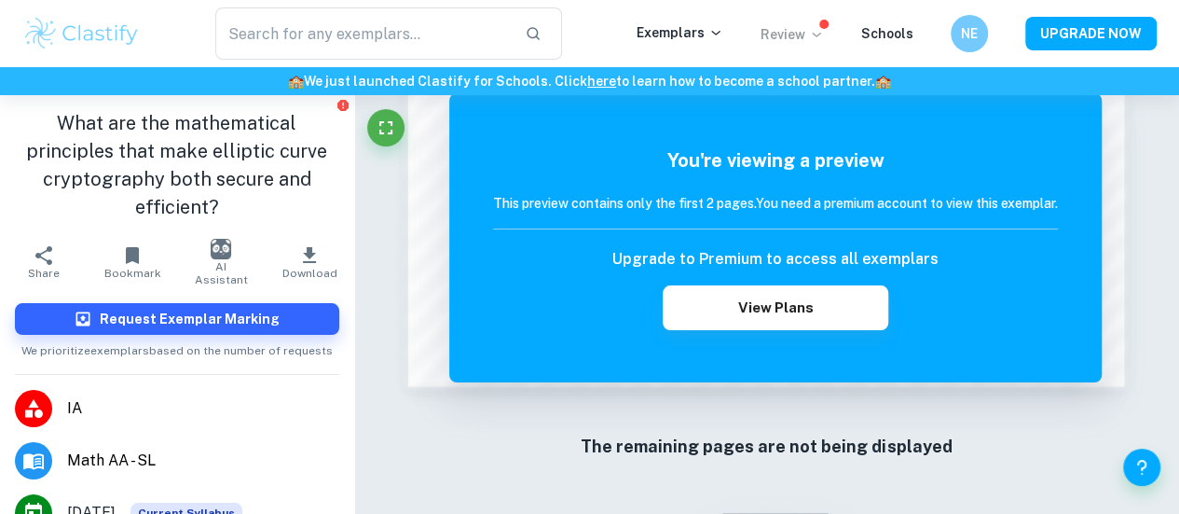
click at [800, 36] on p "Review" at bounding box center [791, 34] width 63 height 21
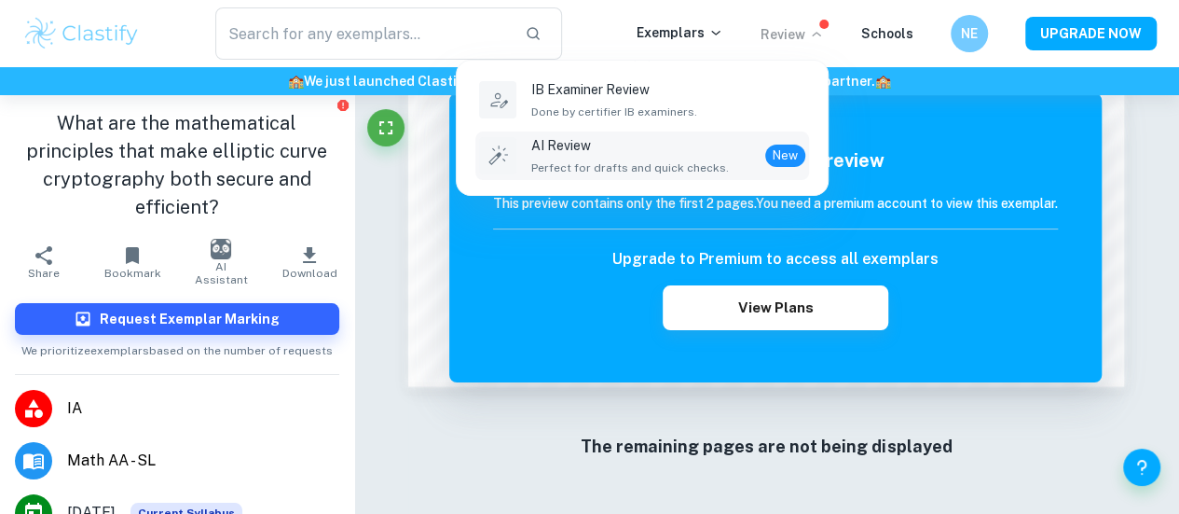
click at [663, 135] on p "AI Review" at bounding box center [630, 145] width 198 height 21
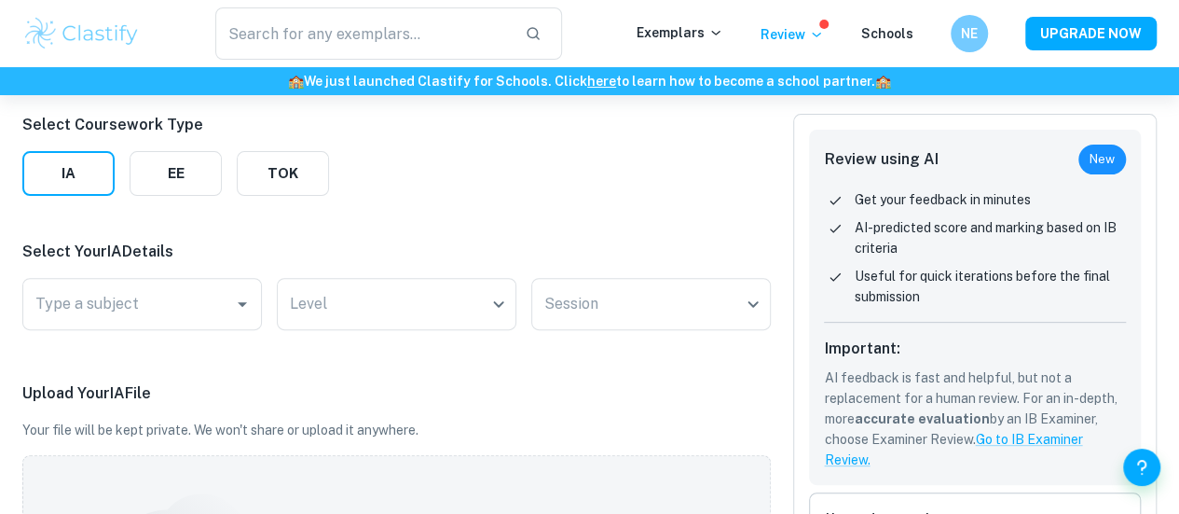
scroll to position [268, 0]
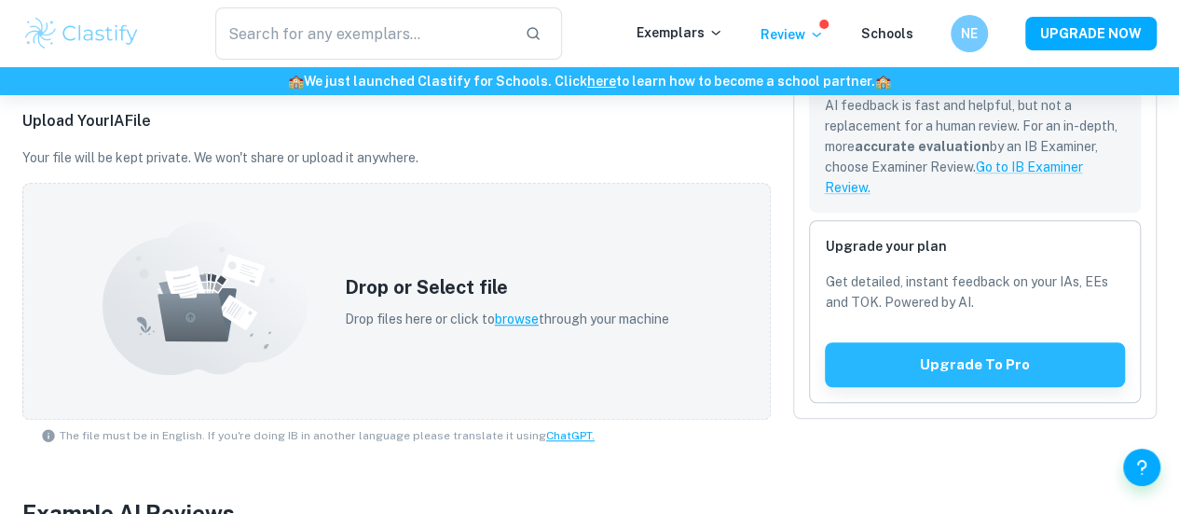
scroll to position [762, 0]
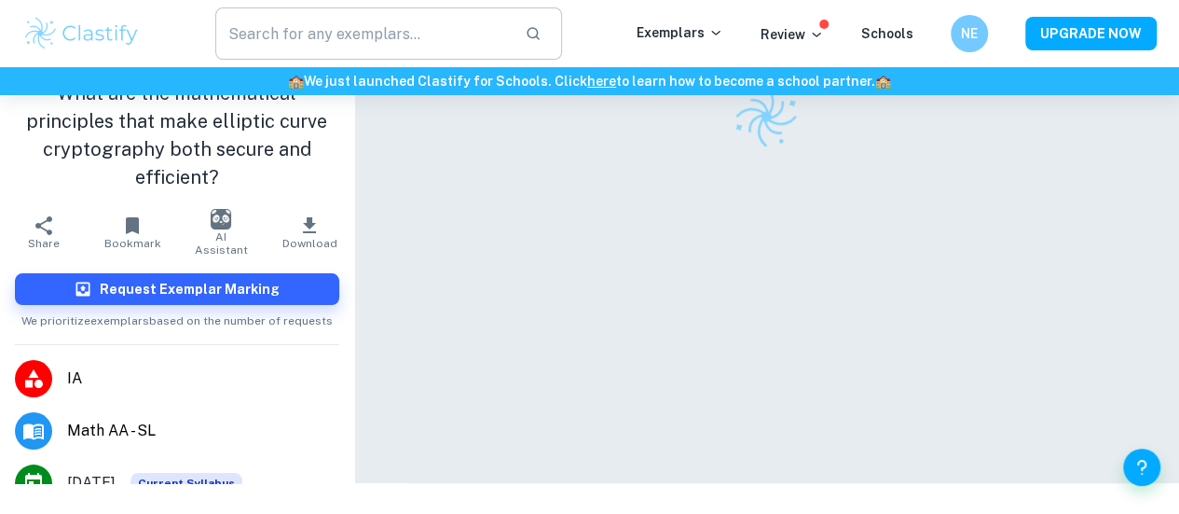
scroll to position [95, 0]
